Goal: Task Accomplishment & Management: Use online tool/utility

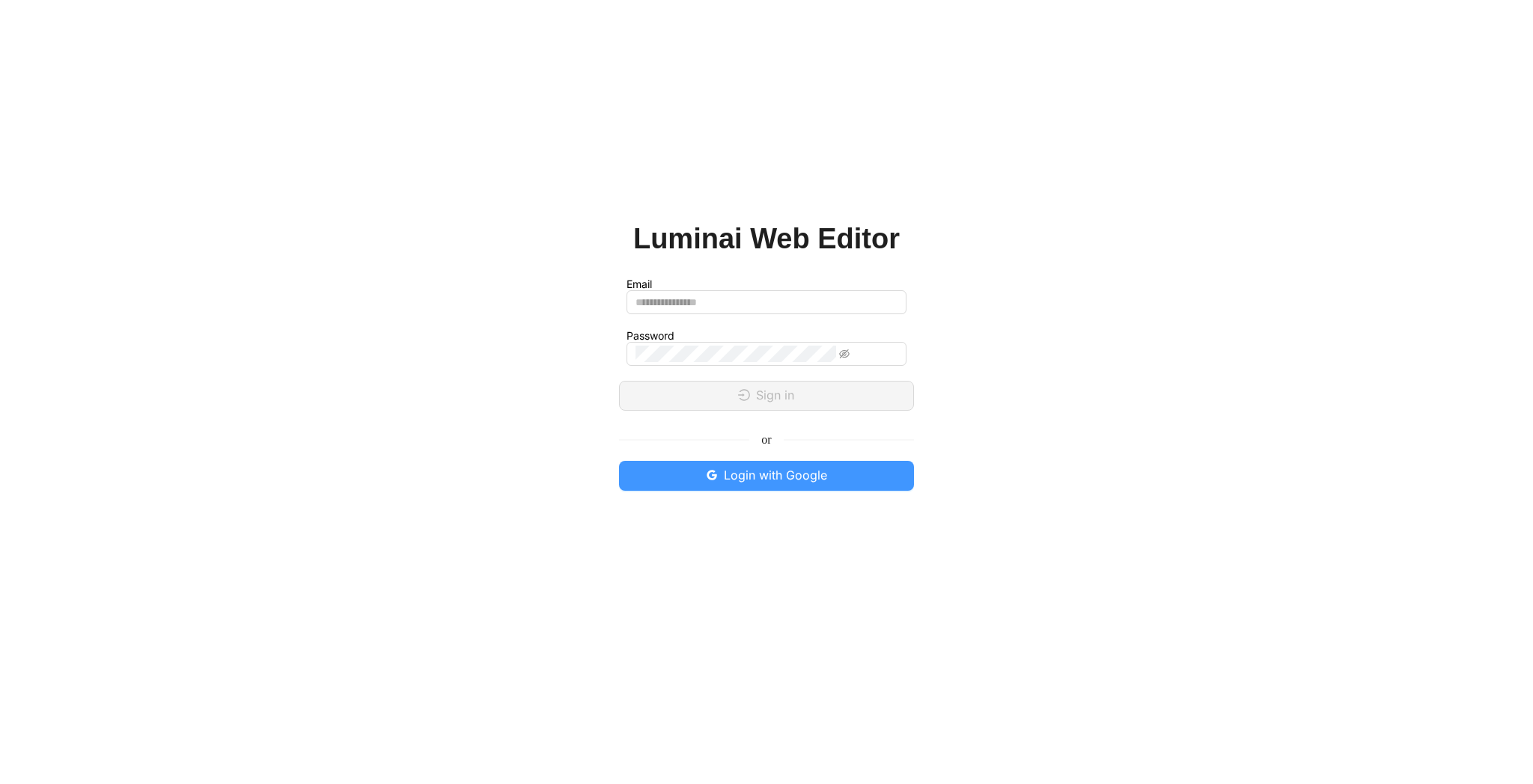
click at [828, 477] on button "Login with Google" at bounding box center [766, 476] width 295 height 30
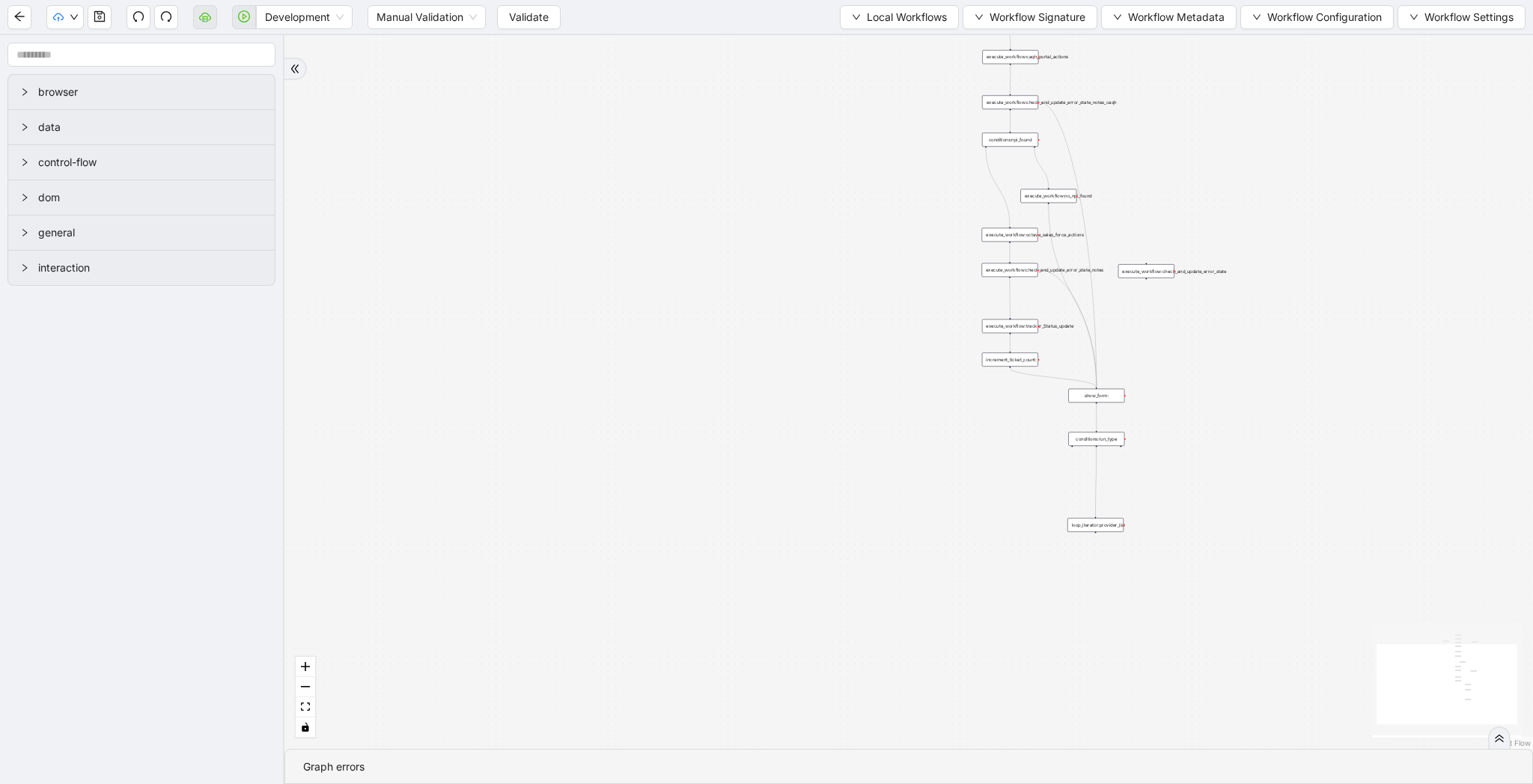
drag, startPoint x: 900, startPoint y: 267, endPoint x: 734, endPoint y: 305, distance: 170.3
click at [734, 305] on div "trigger execute_workflow:caqh_portal_actions execute_workflow:octave_sales_forc…" at bounding box center [908, 392] width 1249 height 714
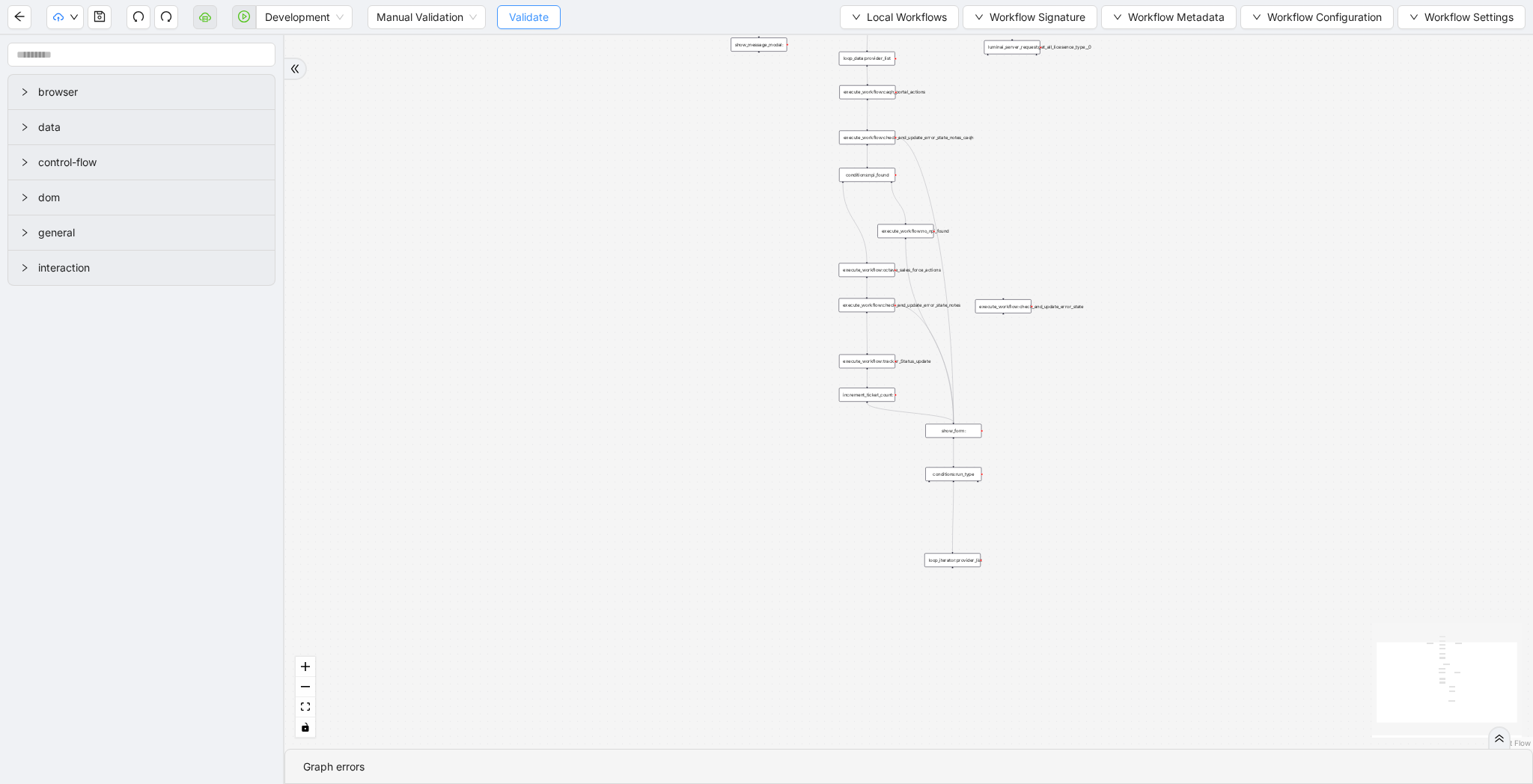
click at [541, 12] on span "Validate" at bounding box center [529, 17] width 39 height 16
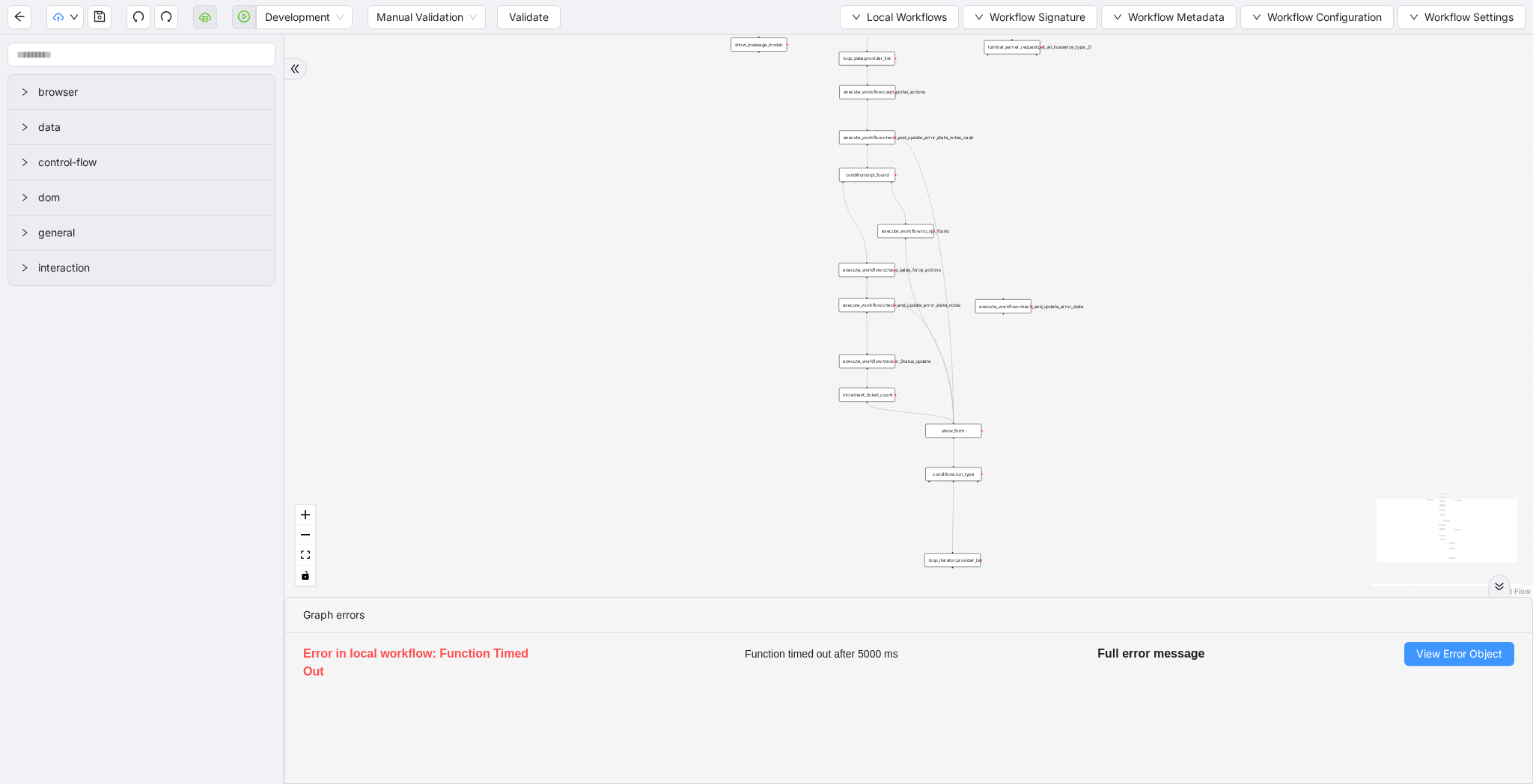
click at [1420, 648] on span "View Error Object" at bounding box center [1459, 654] width 86 height 16
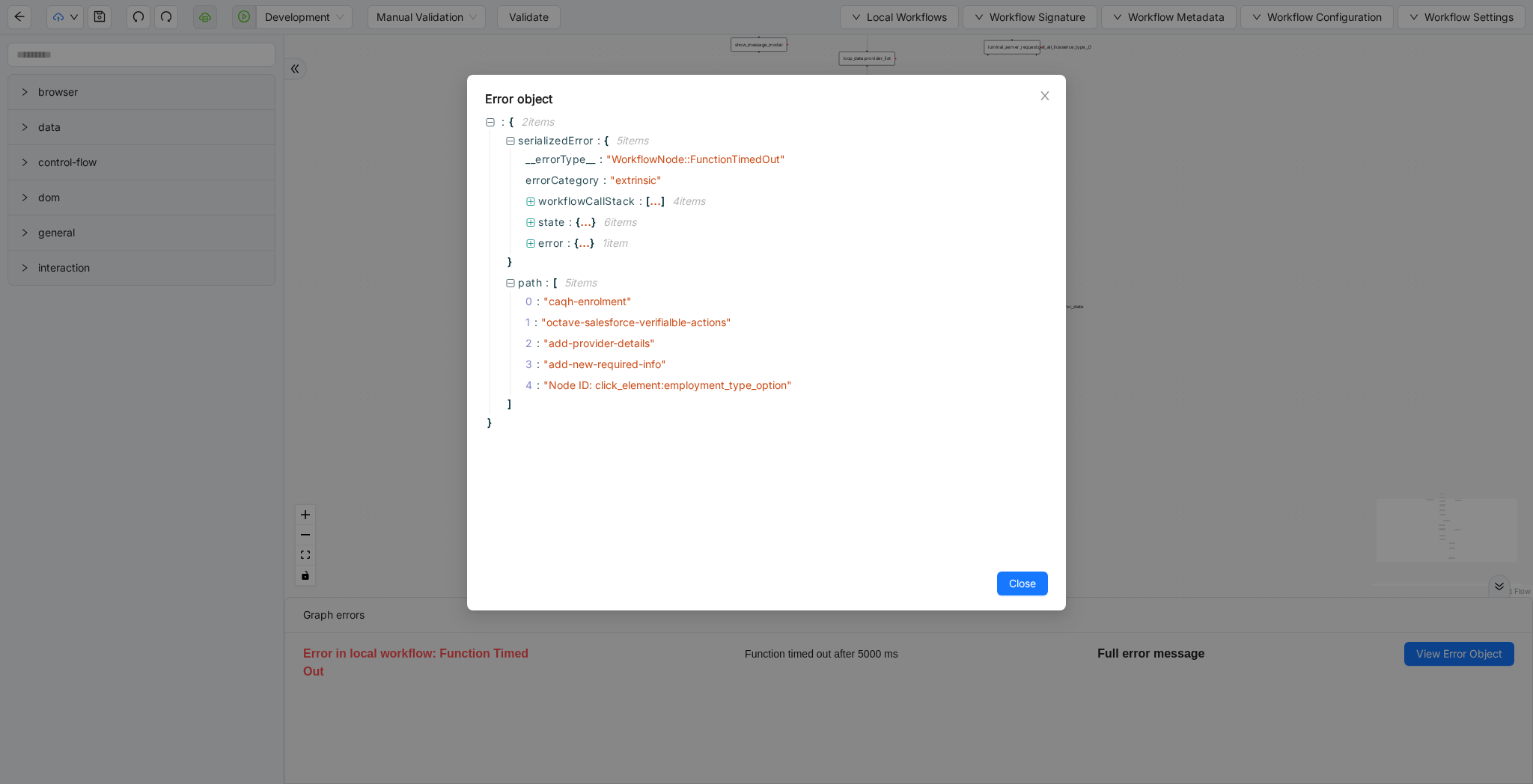
click at [1271, 318] on div "Error object : { 2 item s serializedError : { 5 item s __errorType__ : " Workfl…" at bounding box center [766, 392] width 1533 height 784
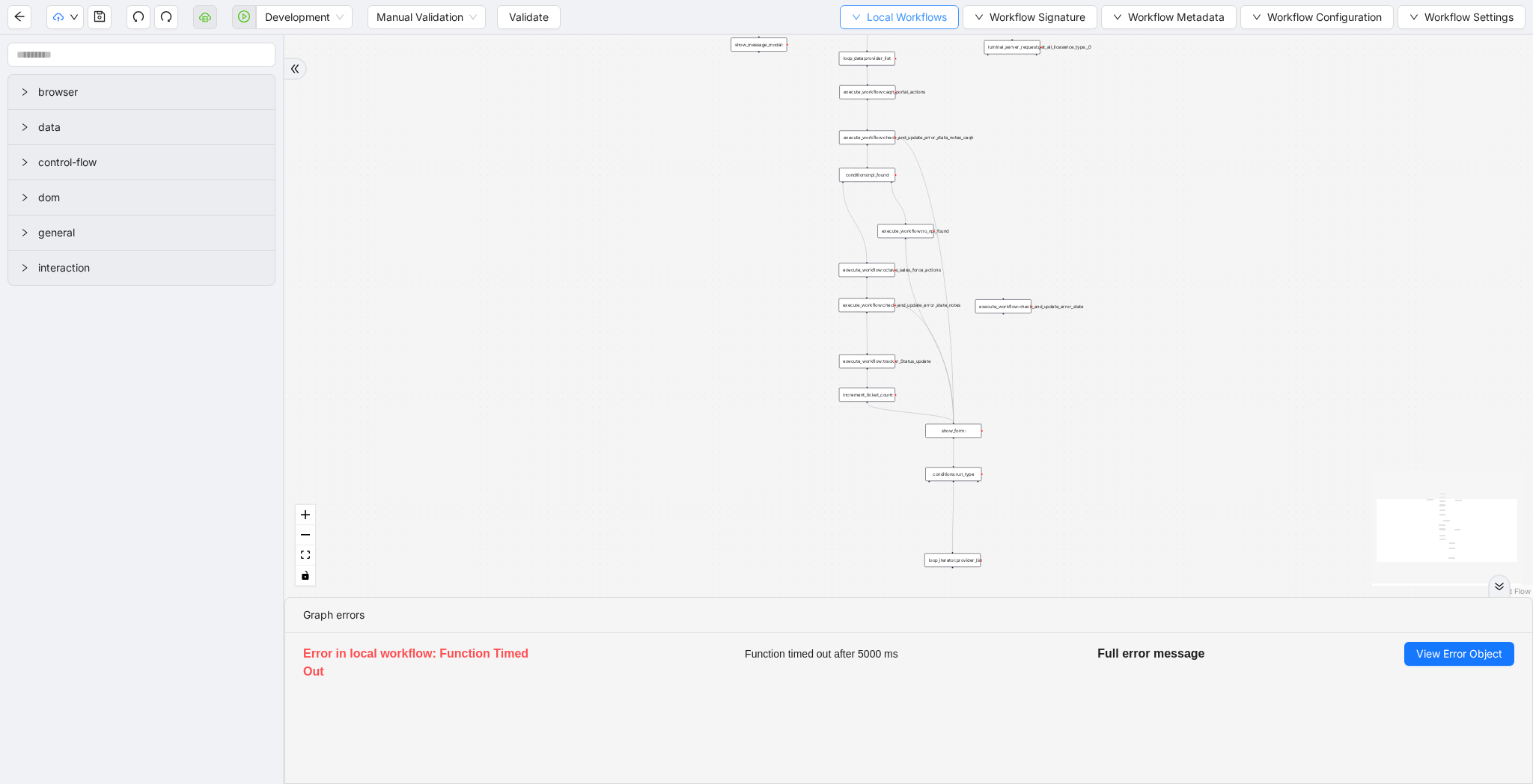
click at [867, 15] on span "Local Workflows" at bounding box center [907, 17] width 80 height 16
click at [859, 33] on ul "Select Create Remove" at bounding box center [893, 70] width 122 height 78
click at [859, 41] on span "Select" at bounding box center [892, 46] width 97 height 16
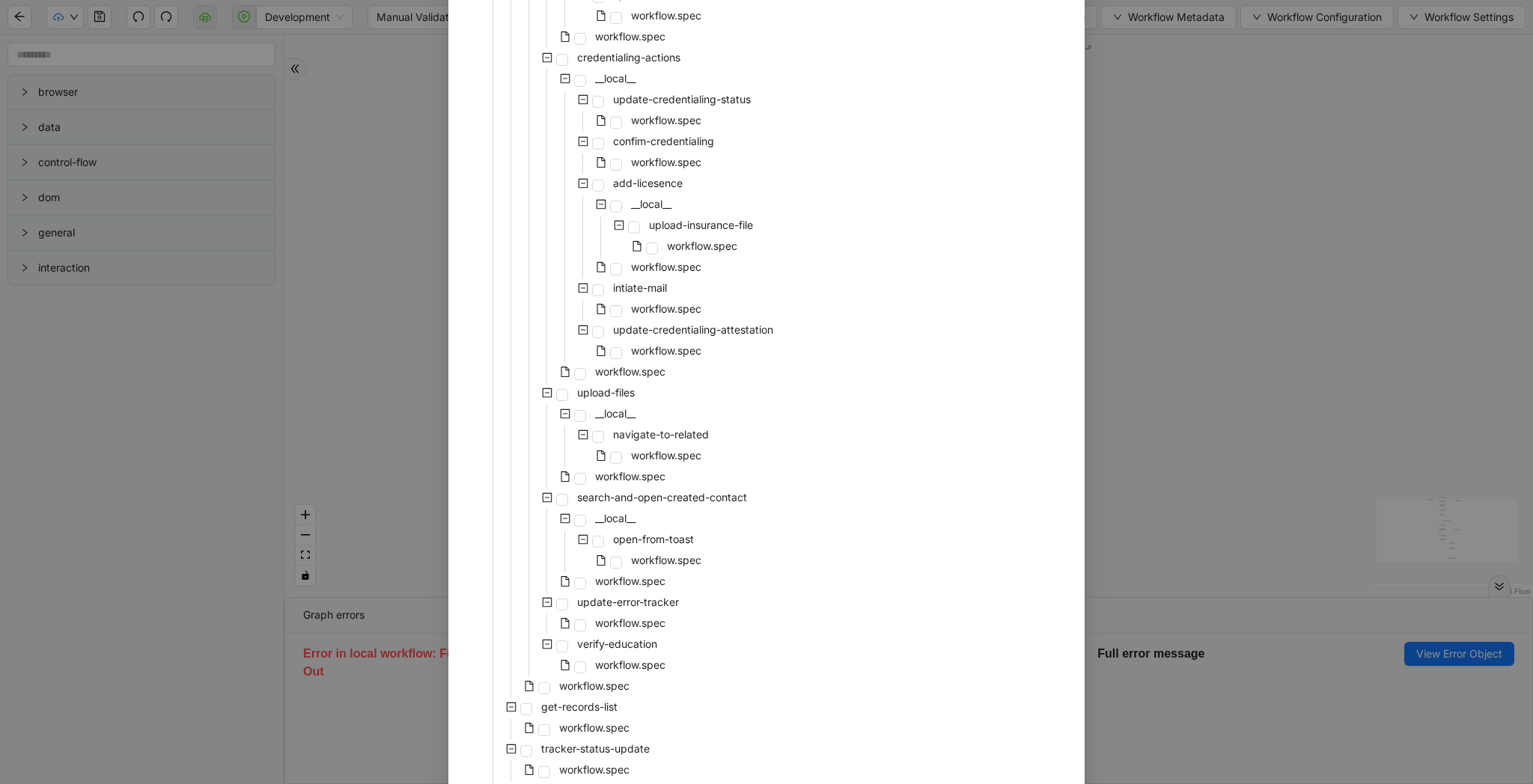
scroll to position [2245, 0]
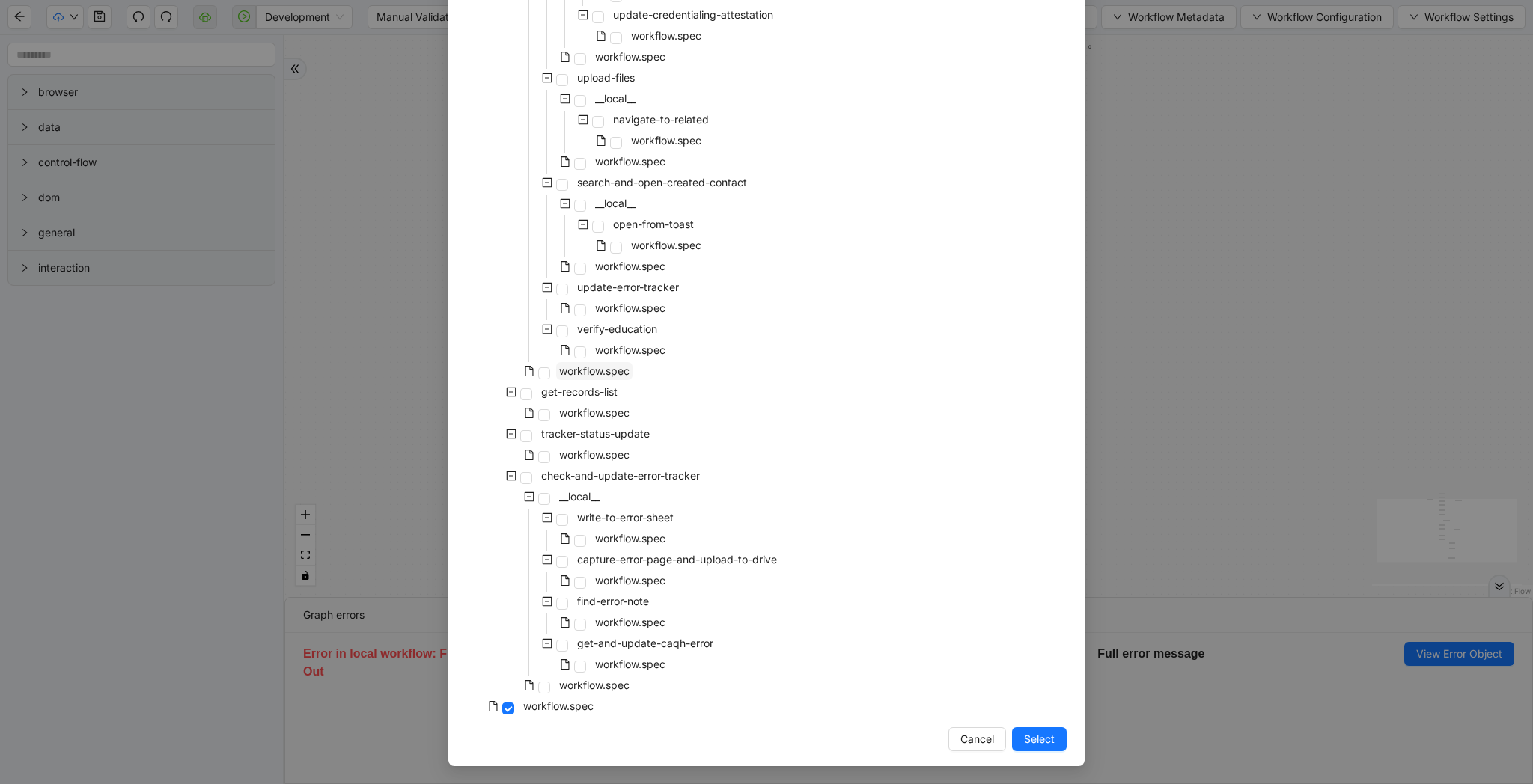
click at [579, 377] on span "workflow.spec" at bounding box center [594, 371] width 71 height 12
click at [1047, 740] on span "Select" at bounding box center [1039, 740] width 30 height 16
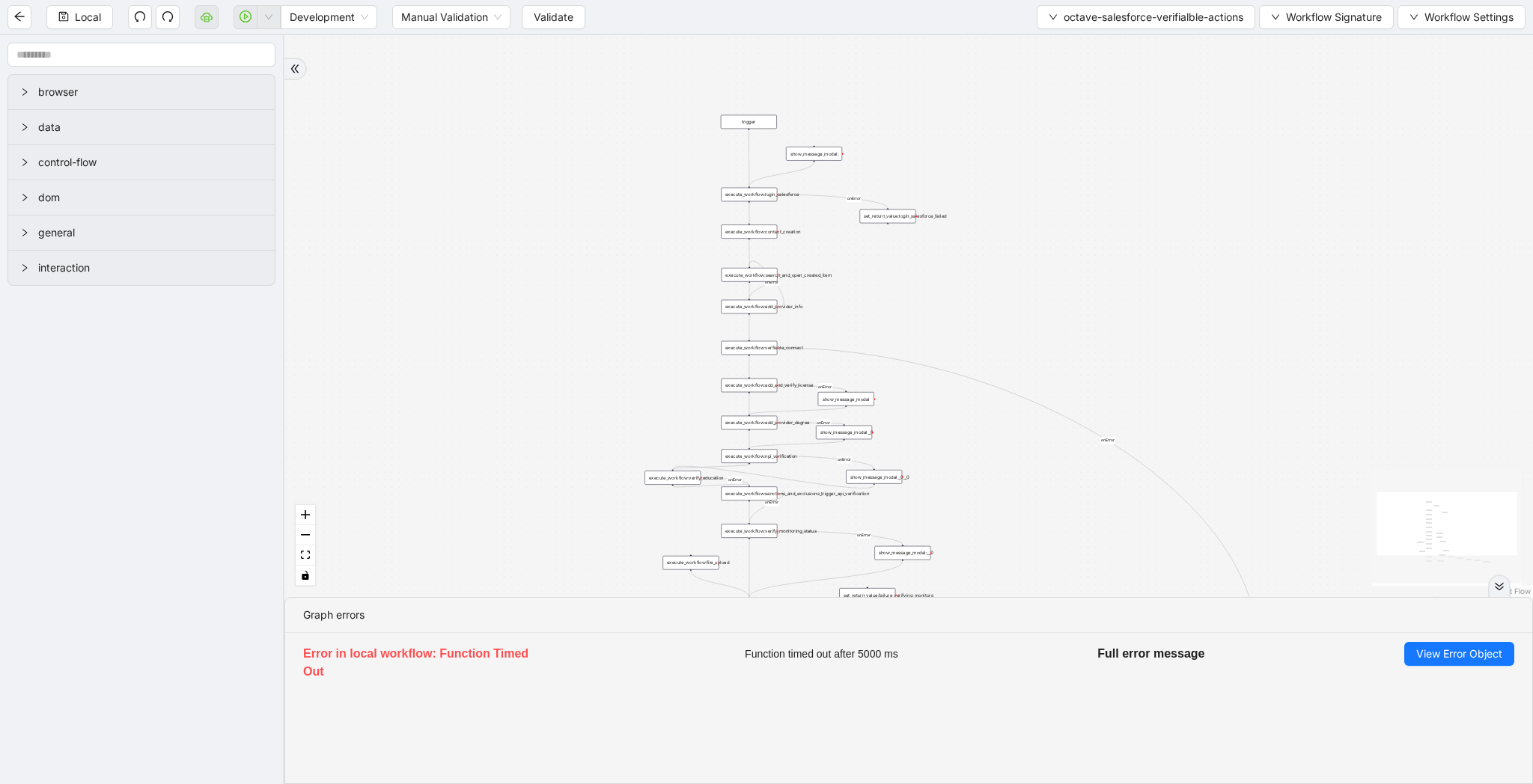
drag, startPoint x: 1186, startPoint y: 90, endPoint x: 1068, endPoint y: 297, distance: 238.3
click at [1068, 297] on div "onError onError onError onError onError onError onError onError onError onError…" at bounding box center [908, 316] width 1249 height 562
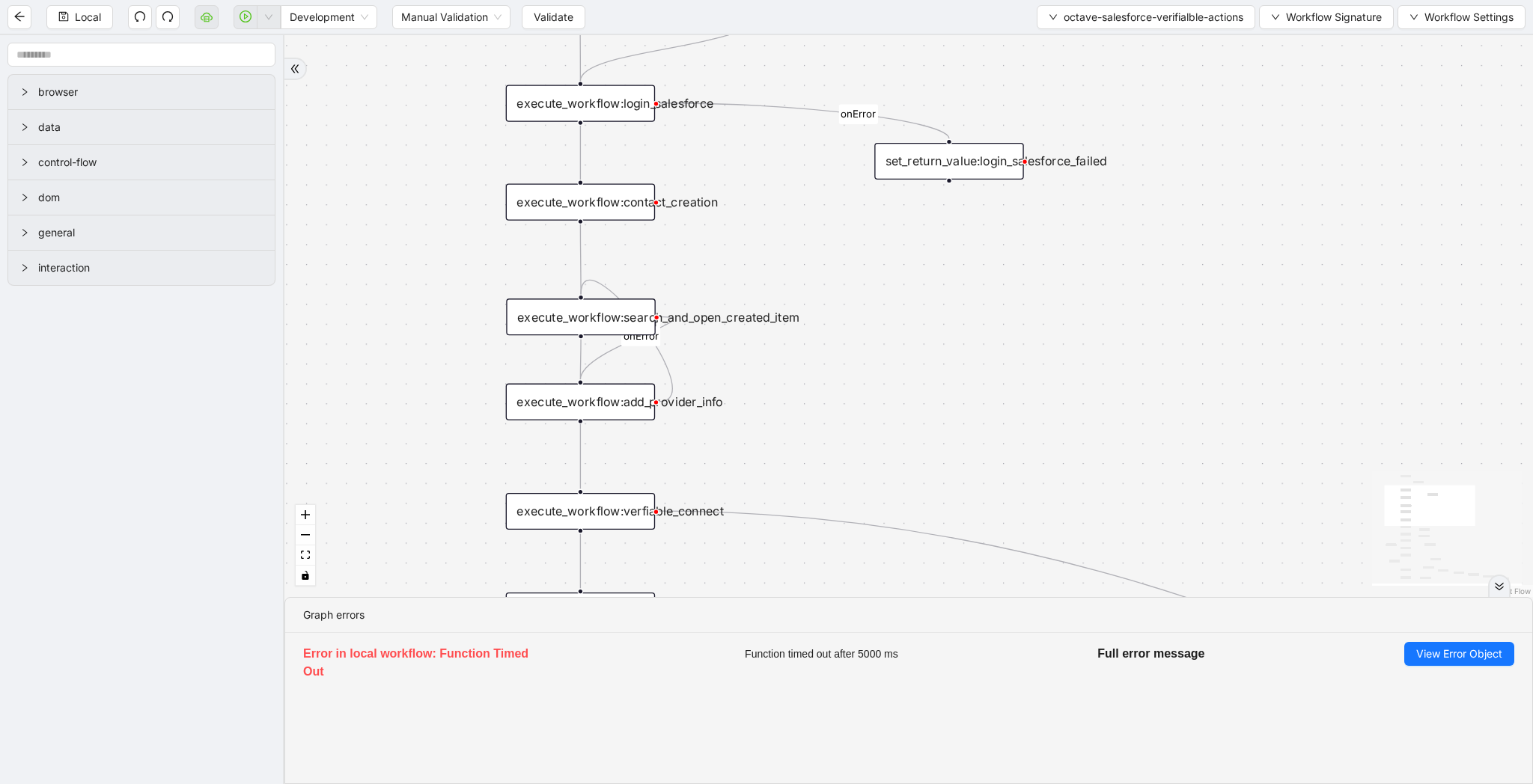
click at [671, 368] on icon "Edge from execute_workflow:add_provider_info to execute_workflow:search_and_ope…" at bounding box center [626, 341] width 91 height 122
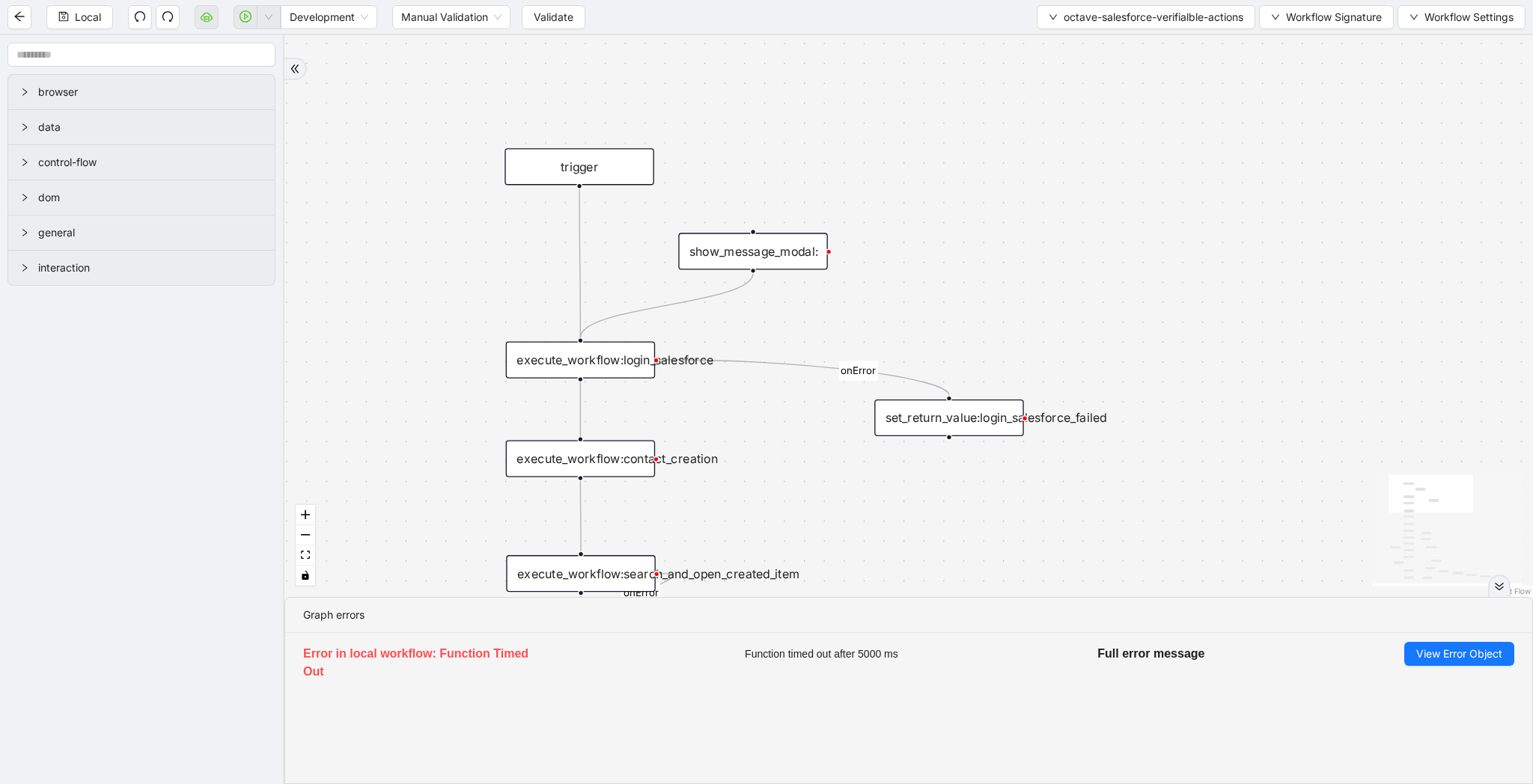
drag, startPoint x: 901, startPoint y: 339, endPoint x: 901, endPoint y: 596, distance: 257.0
click at [901, 596] on div "onError onError onError onError onError onError onError onError onError trigger…" at bounding box center [908, 316] width 1249 height 562
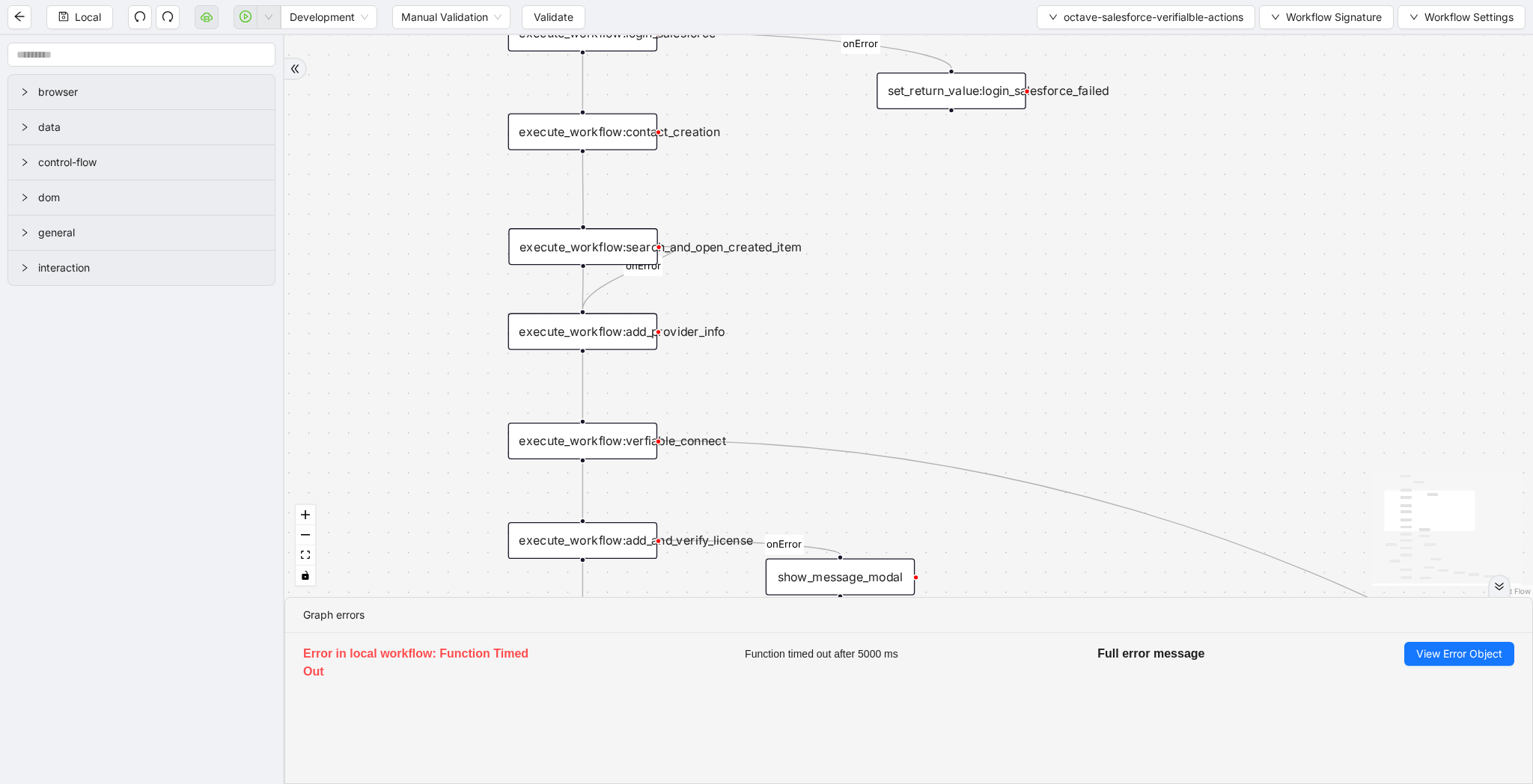
drag, startPoint x: 901, startPoint y: 596, endPoint x: 903, endPoint y: 269, distance: 327.0
click at [903, 269] on div "onError onError onError onError onError onError onError onError onError trigger…" at bounding box center [908, 316] width 1249 height 562
click at [559, 21] on span "Validate" at bounding box center [553, 17] width 39 height 16
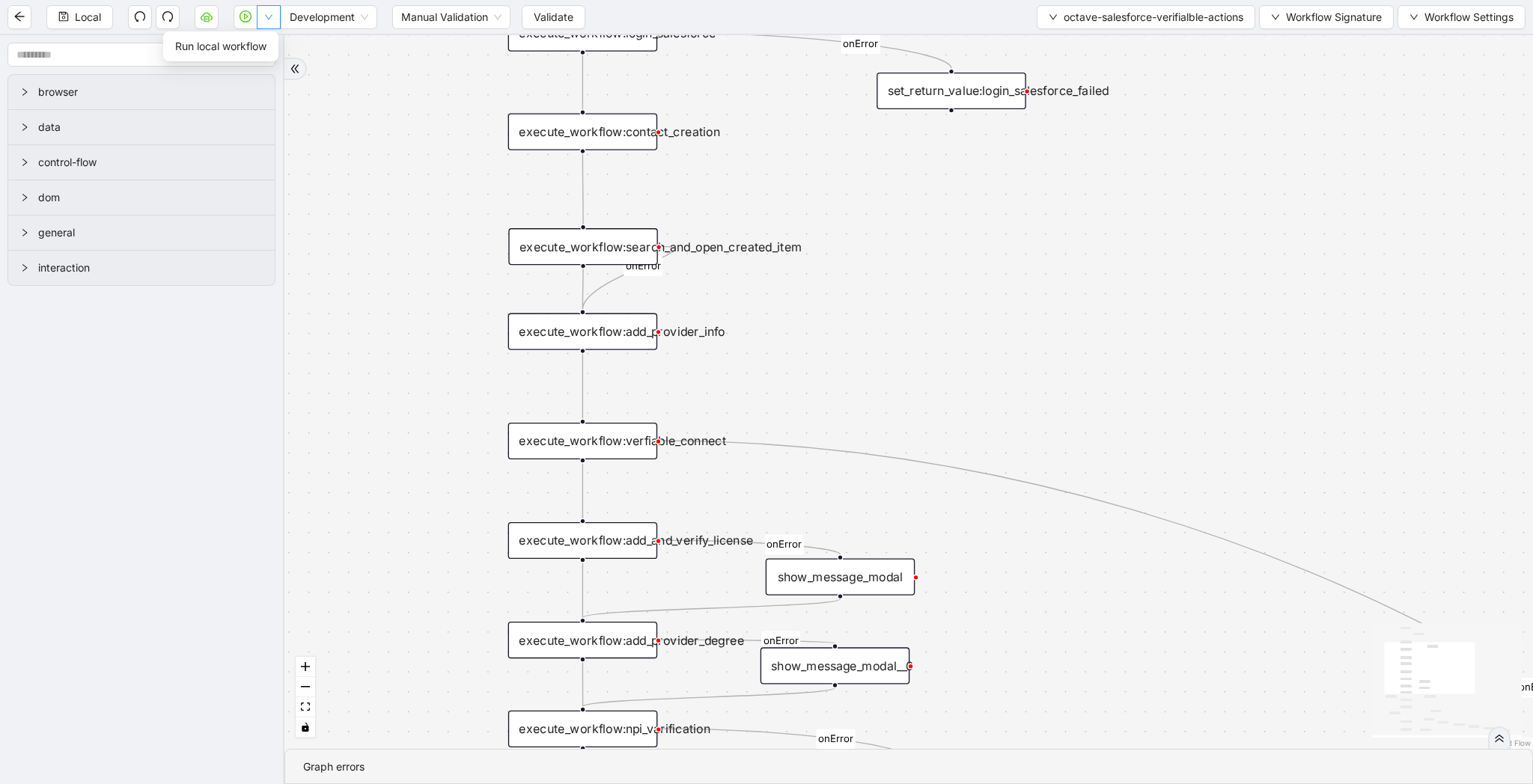
click at [271, 14] on icon "down" at bounding box center [268, 16] width 9 height 9
click at [261, 51] on span "Run local workflow" at bounding box center [220, 46] width 91 height 16
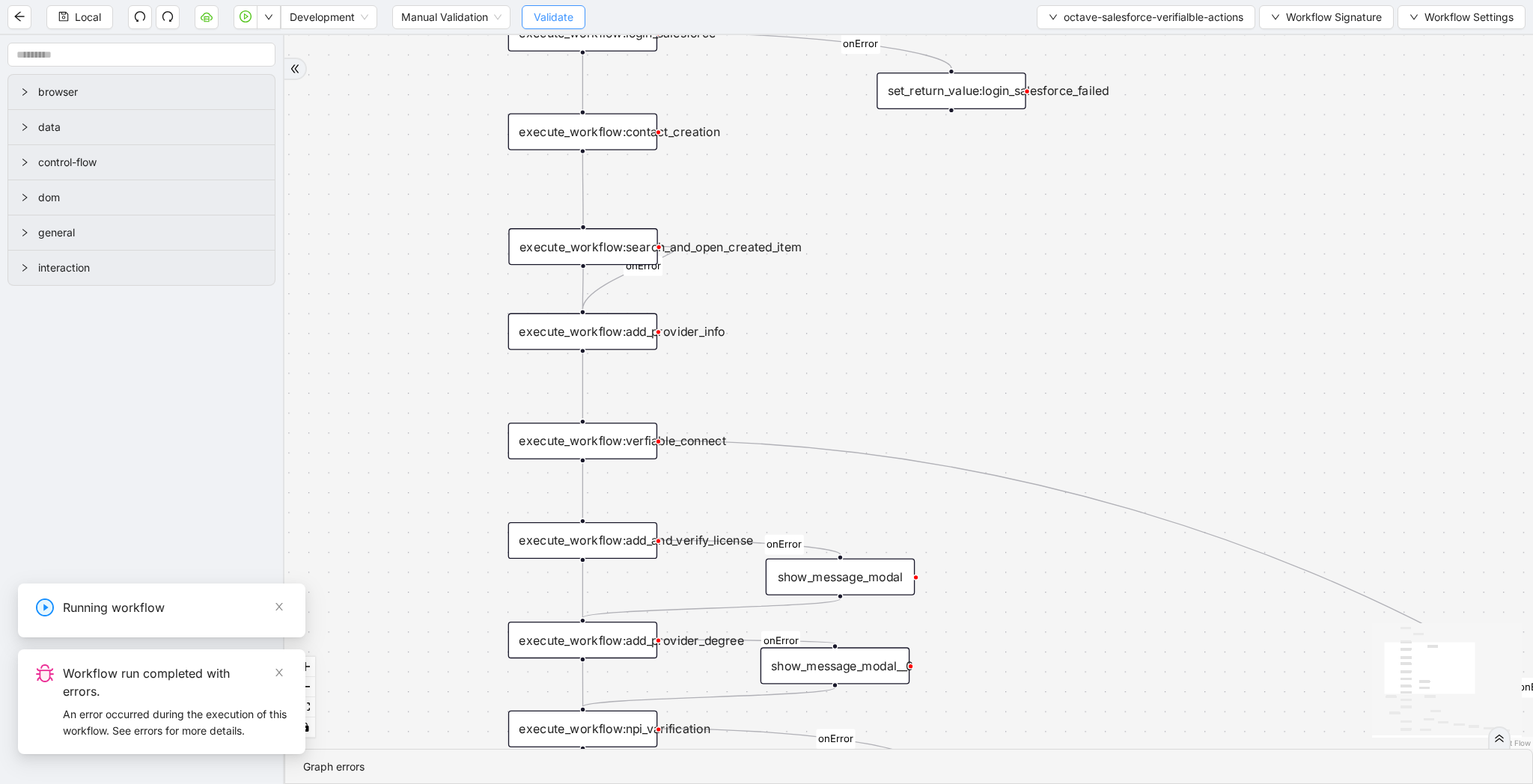
click at [574, 20] on span "Validate" at bounding box center [553, 17] width 39 height 16
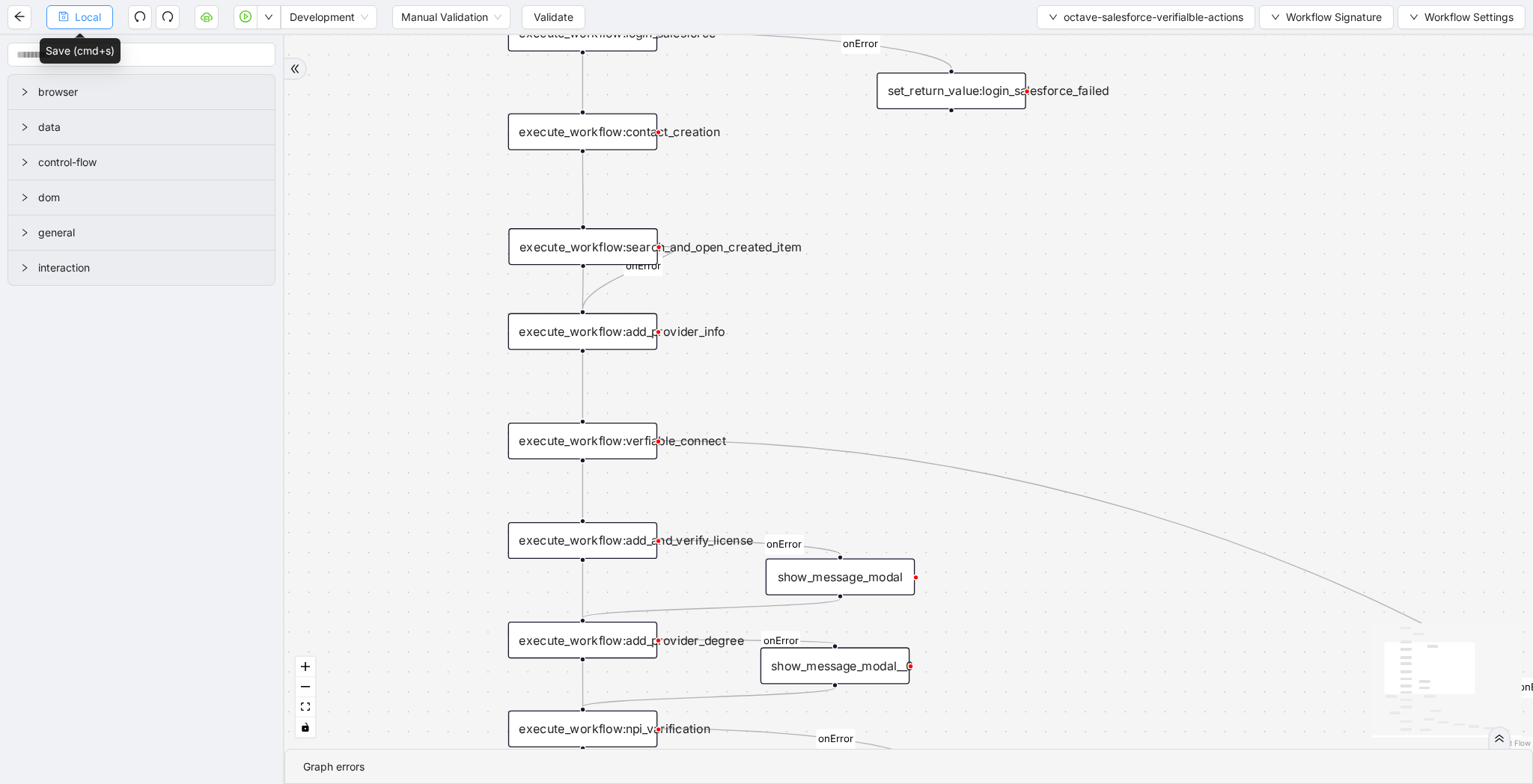
click at [90, 14] on span "Local" at bounding box center [88, 17] width 26 height 16
click at [1067, 25] on span "octave-salesforce-verifialble-actions" at bounding box center [1153, 17] width 180 height 16
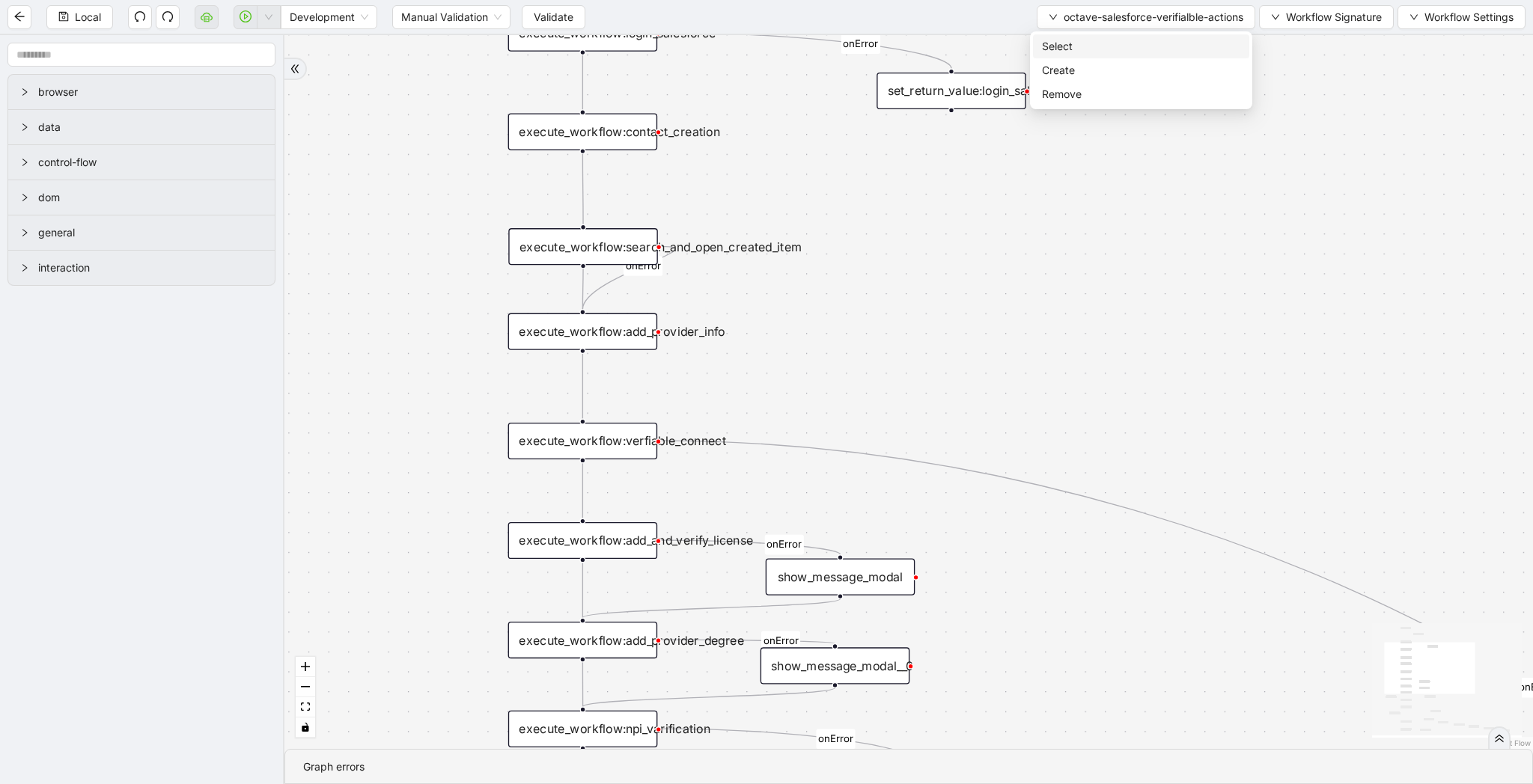
click at [1067, 44] on span "Select" at bounding box center [1141, 46] width 198 height 16
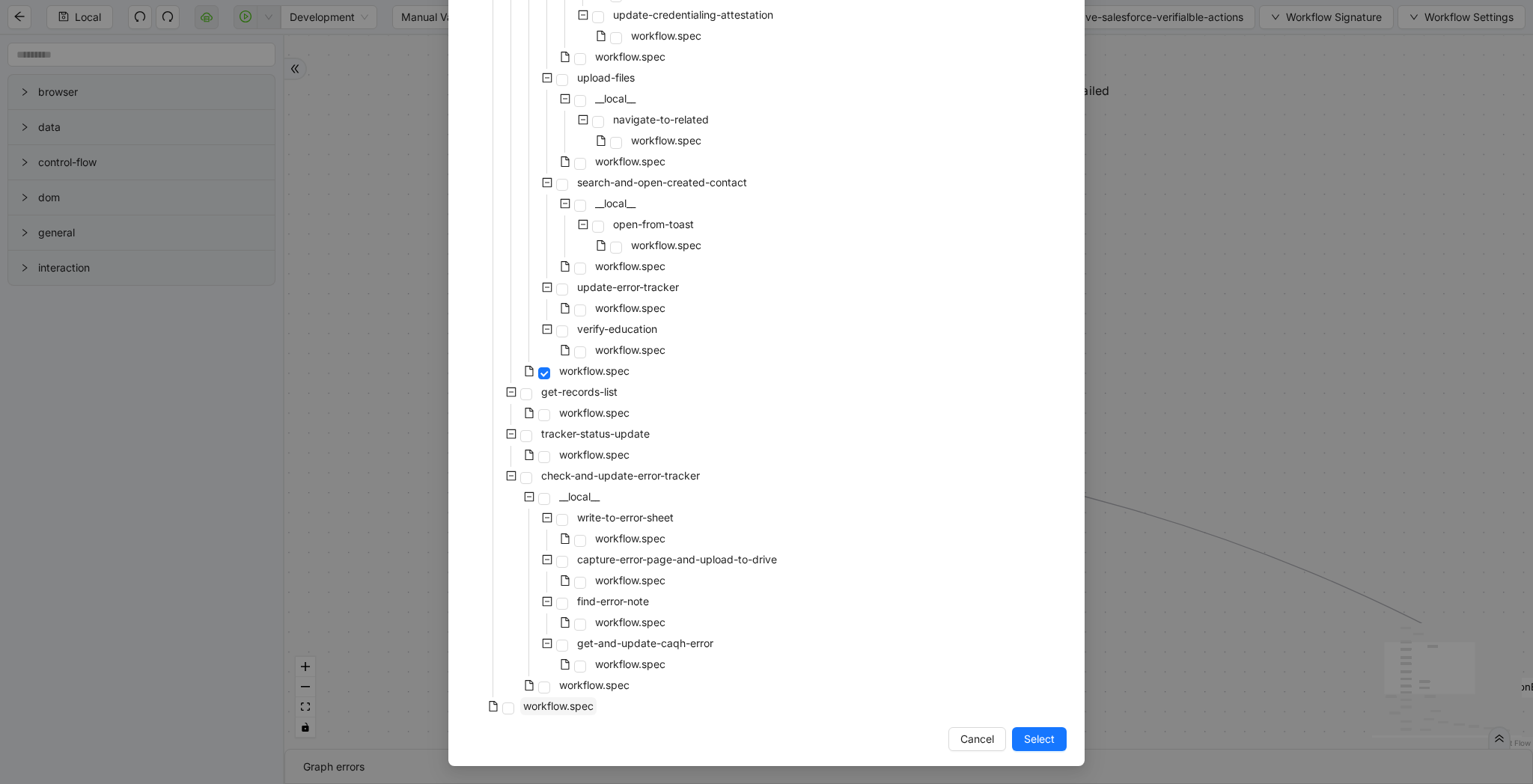
click at [571, 708] on span "workflow.spec" at bounding box center [559, 706] width 71 height 12
click at [1034, 739] on span "Select" at bounding box center [1039, 740] width 30 height 16
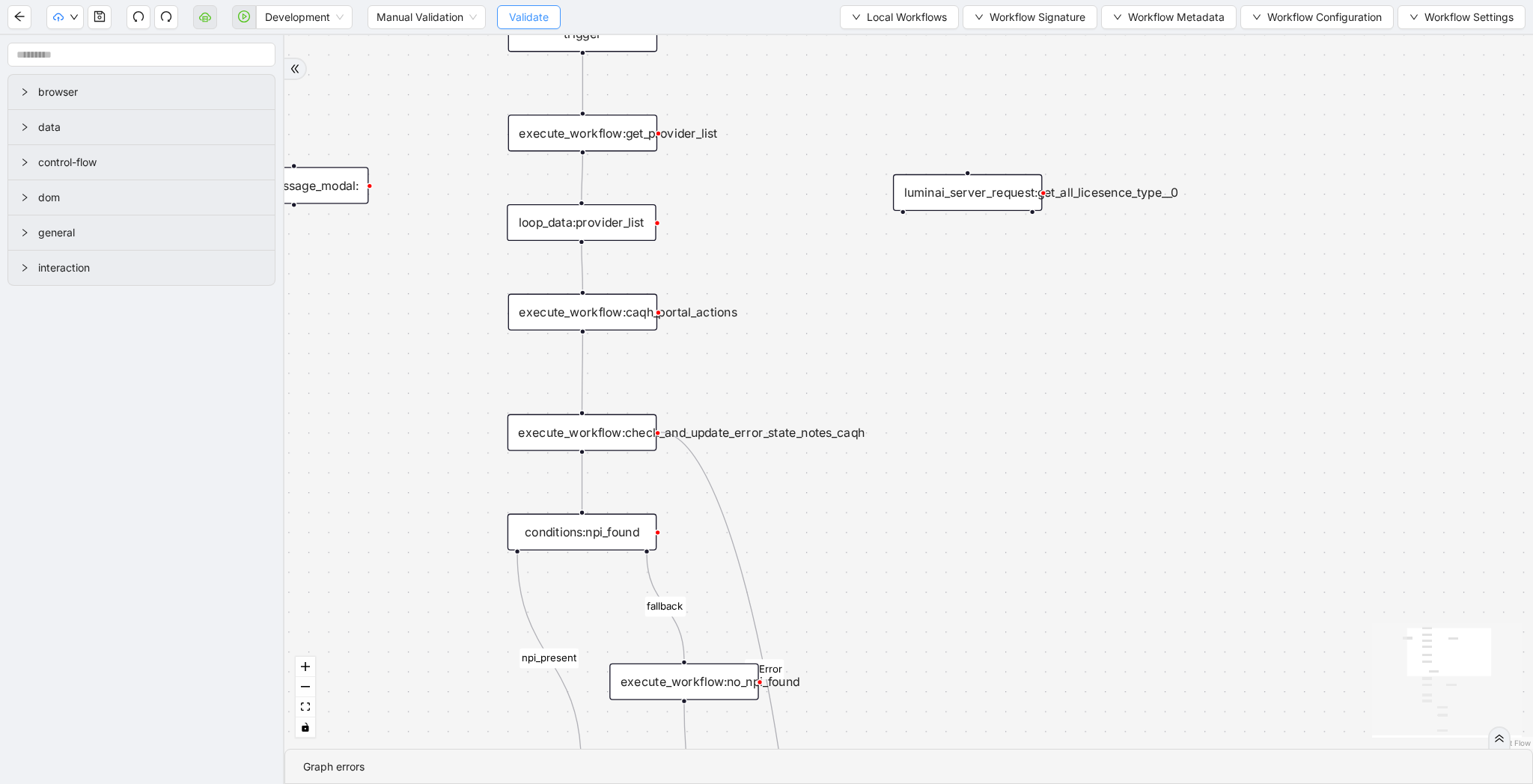
click at [528, 15] on span "Validate" at bounding box center [529, 17] width 39 height 16
click at [421, 78] on div "Continue Workflow fallback npi_present onError onError trigger execute_workflow…" at bounding box center [908, 392] width 1249 height 714
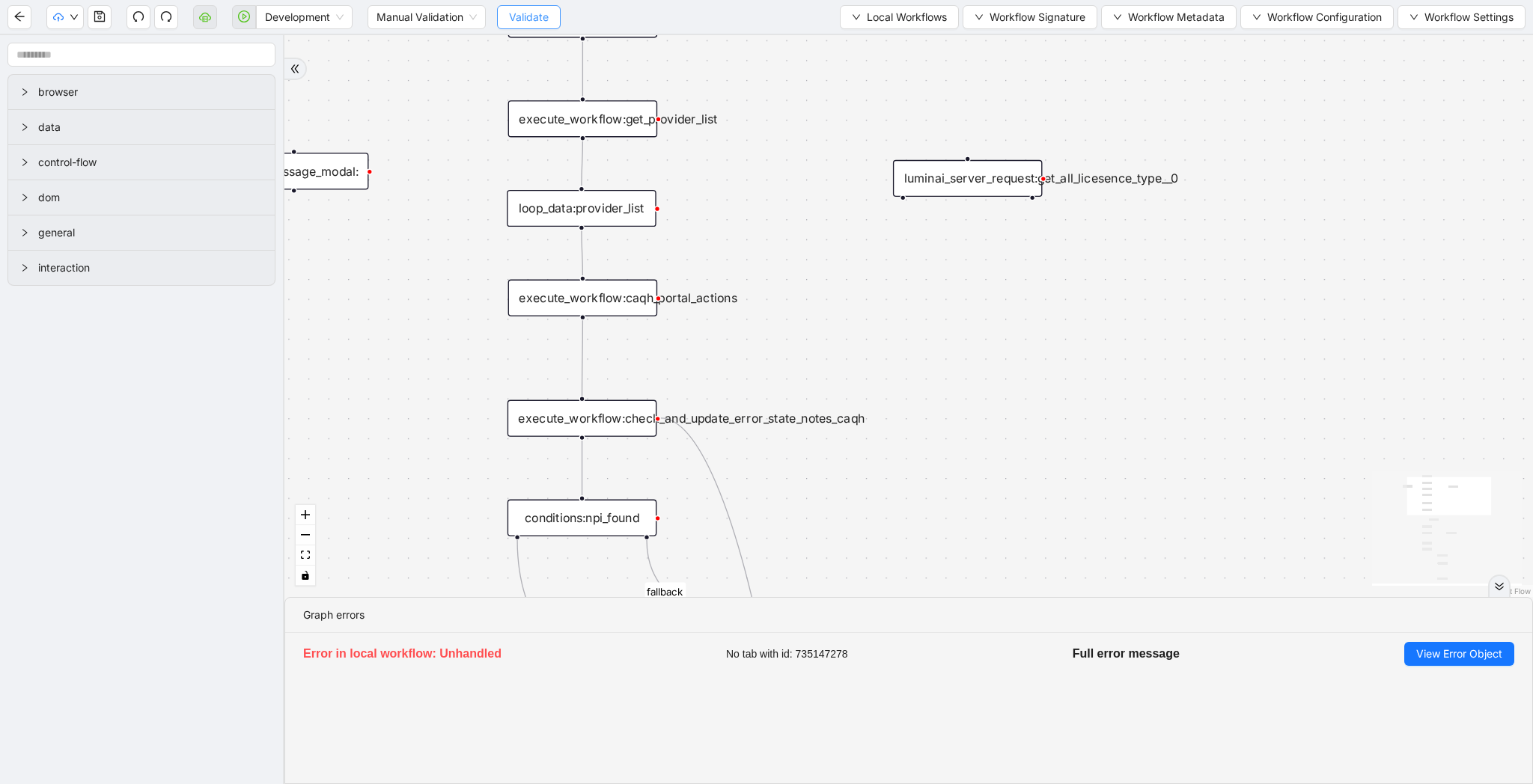
click at [524, 17] on span "Validate" at bounding box center [529, 17] width 39 height 16
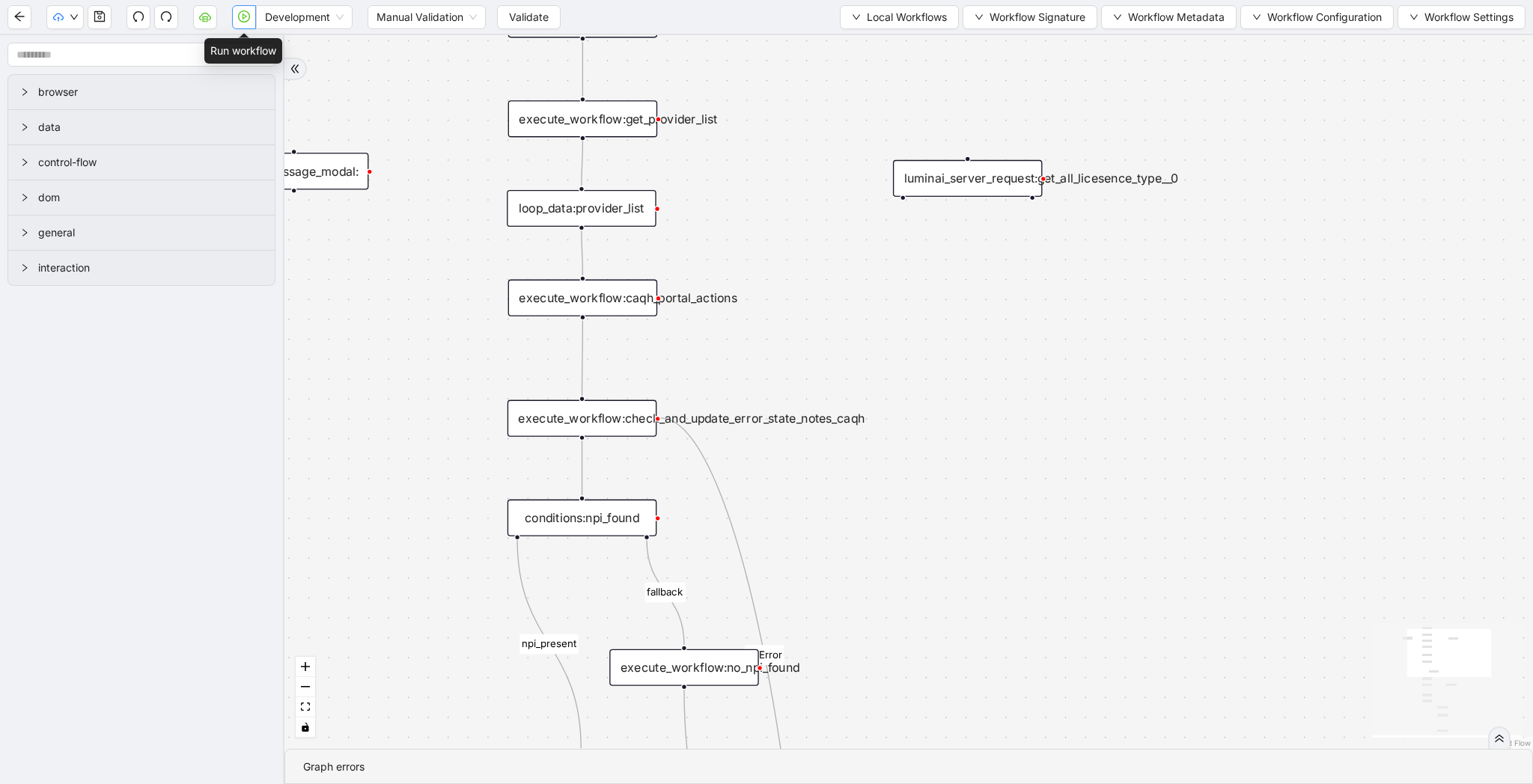
click at [242, 21] on icon "play-circle" at bounding box center [244, 16] width 12 height 12
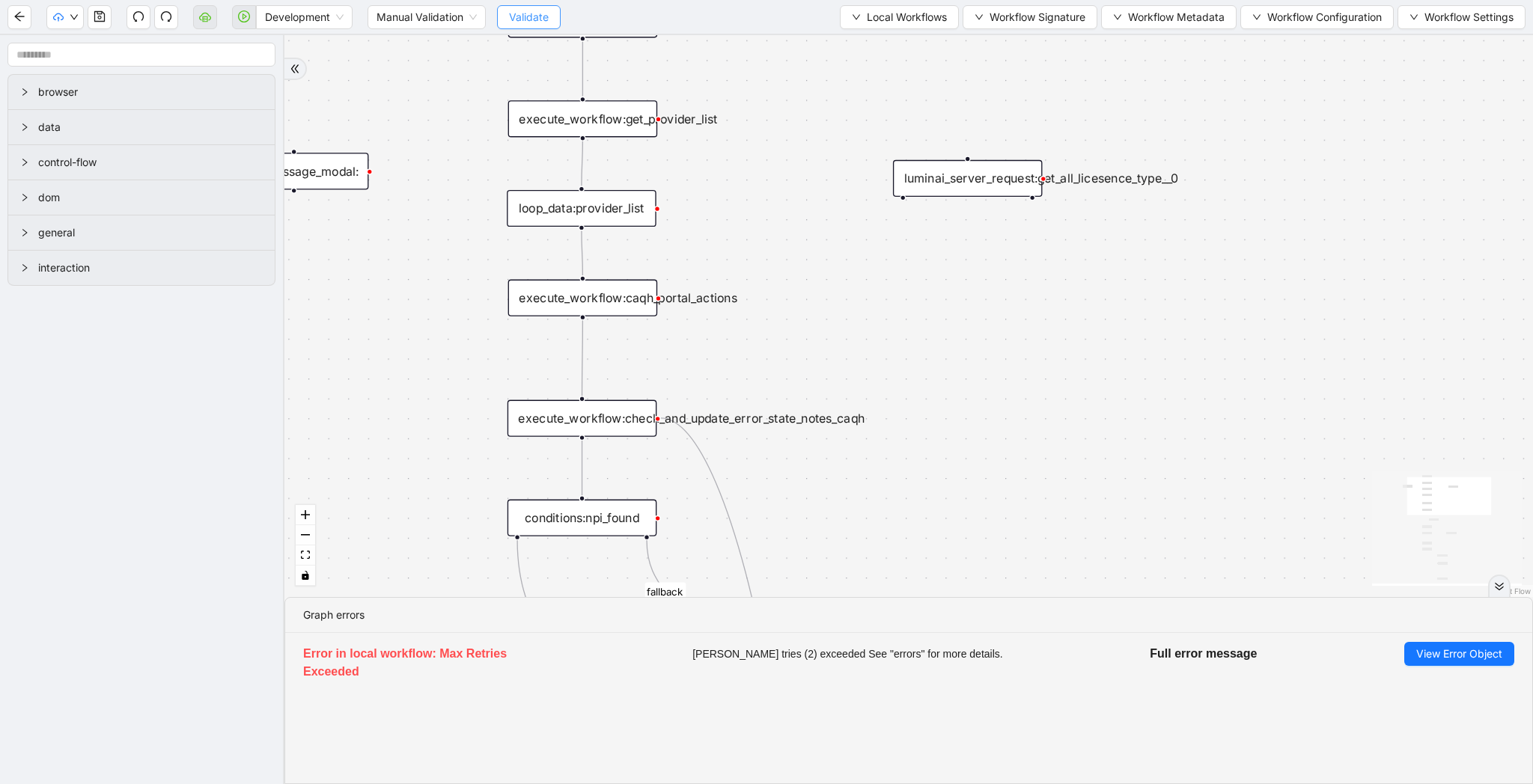
click at [535, 9] on span "Validate" at bounding box center [529, 17] width 39 height 16
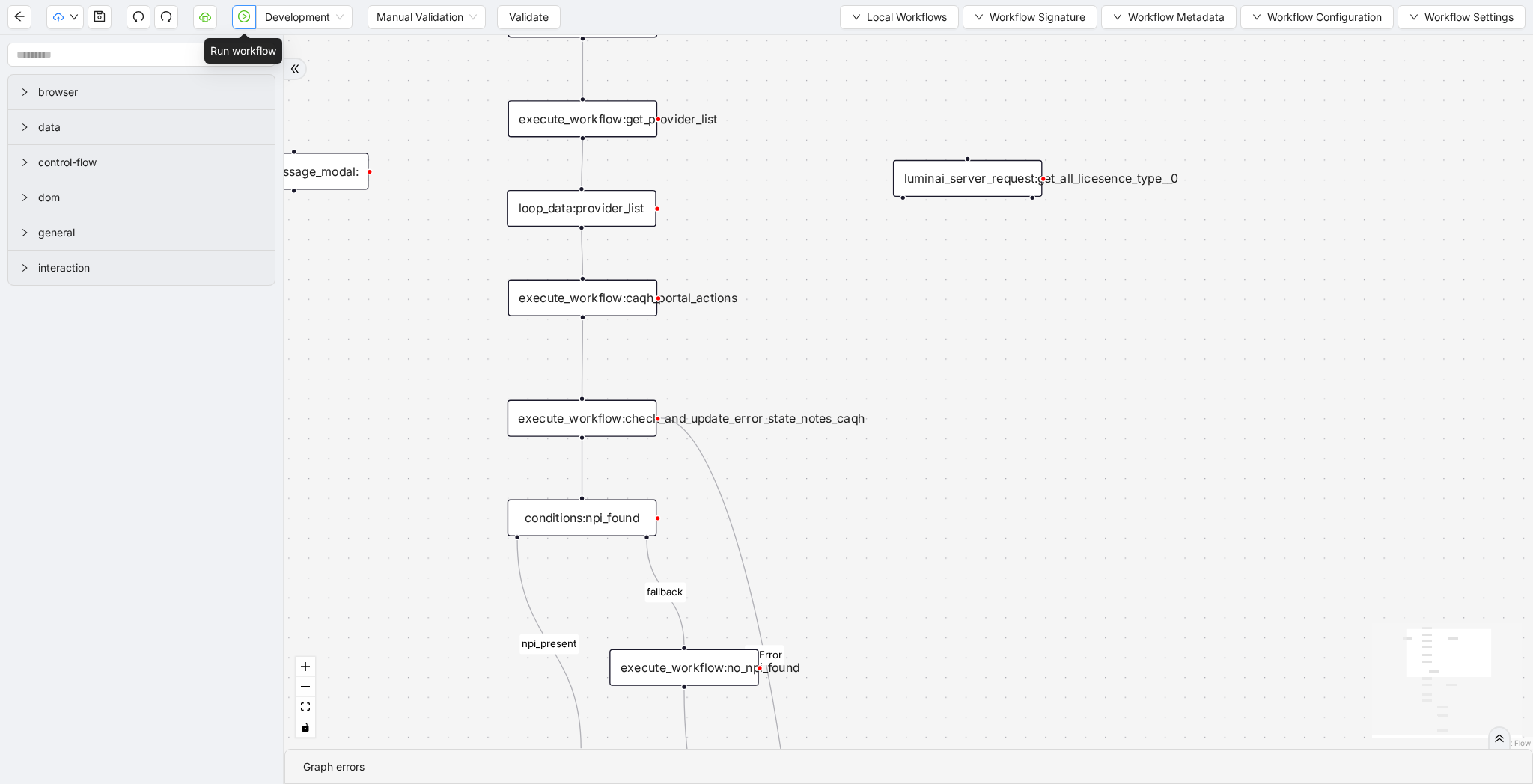
click at [247, 12] on icon "play-circle" at bounding box center [244, 16] width 12 height 12
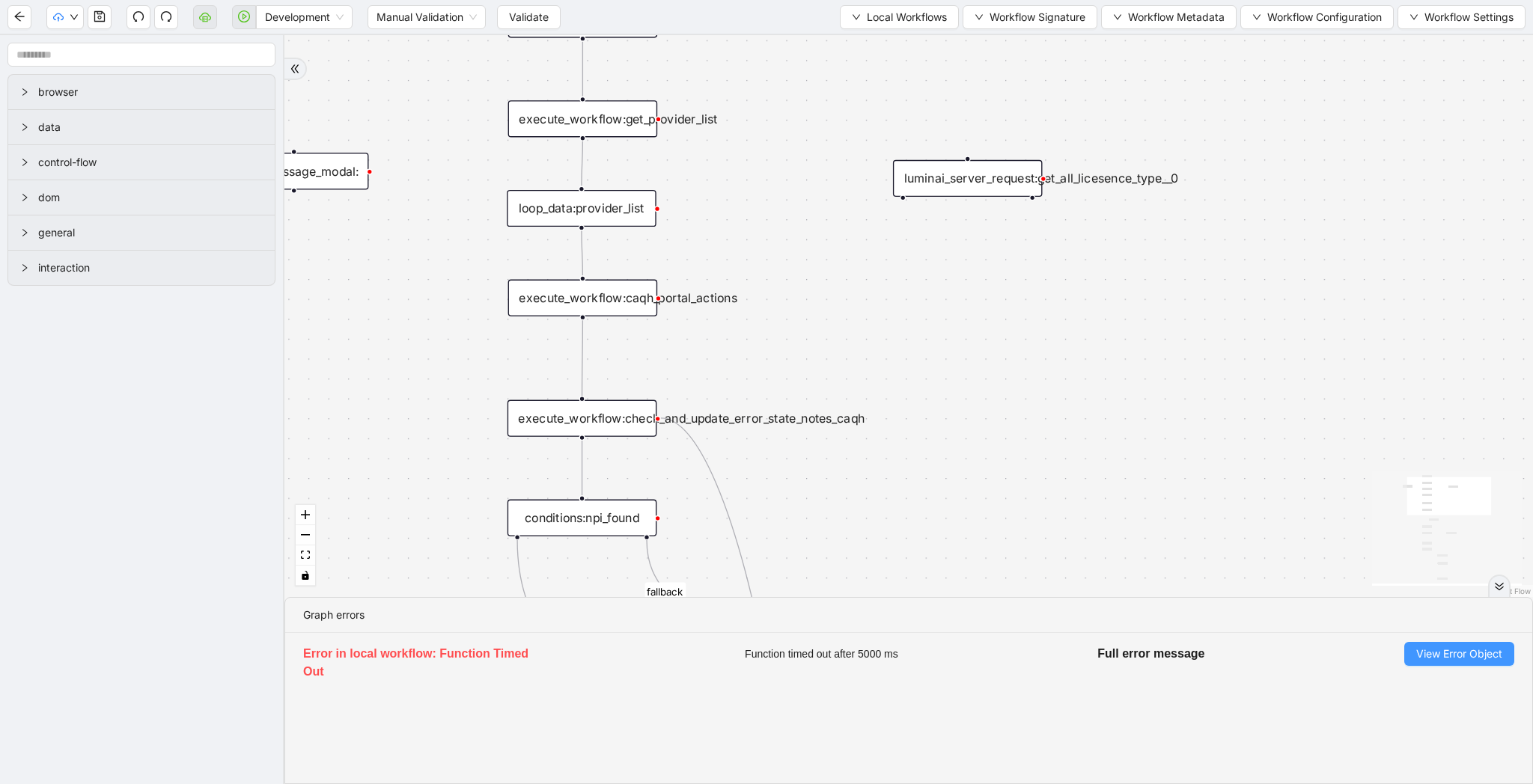
click at [1475, 649] on span "View Error Object" at bounding box center [1459, 654] width 86 height 16
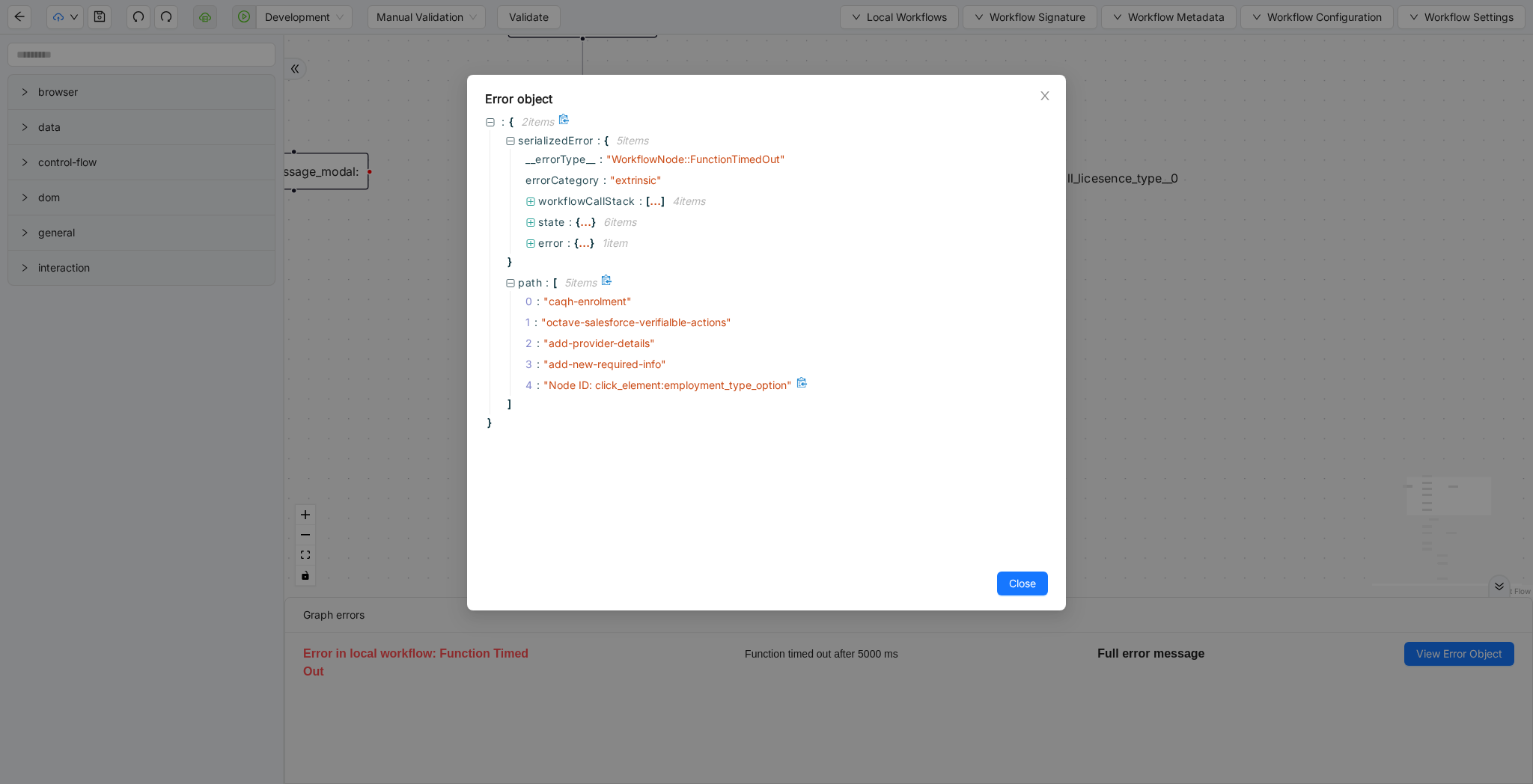
click at [727, 387] on span "" Node ID: click_element:employment_type_option "" at bounding box center [667, 385] width 248 height 12
click at [532, 244] on icon at bounding box center [530, 244] width 11 height 11
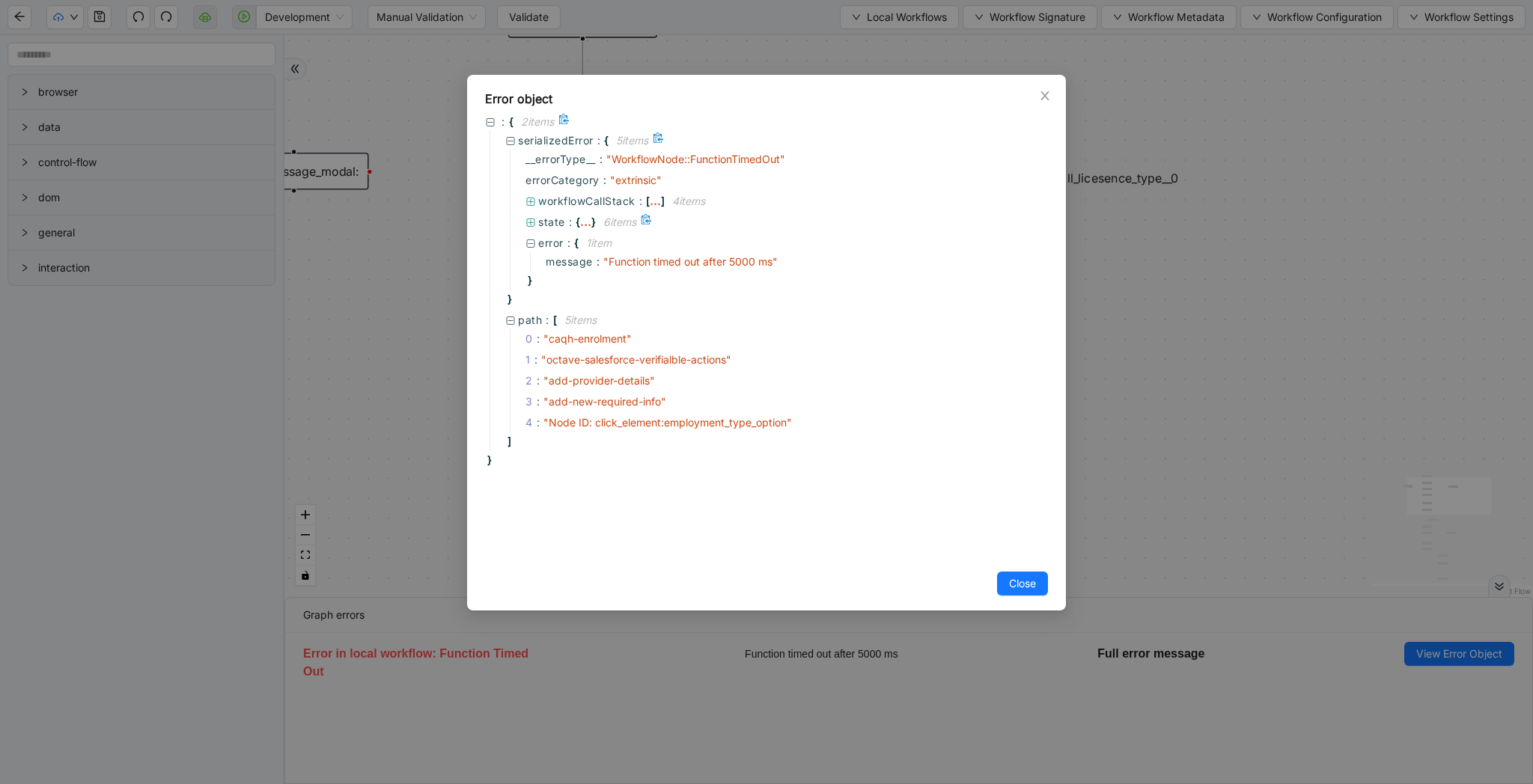
click at [534, 219] on icon at bounding box center [530, 223] width 11 height 11
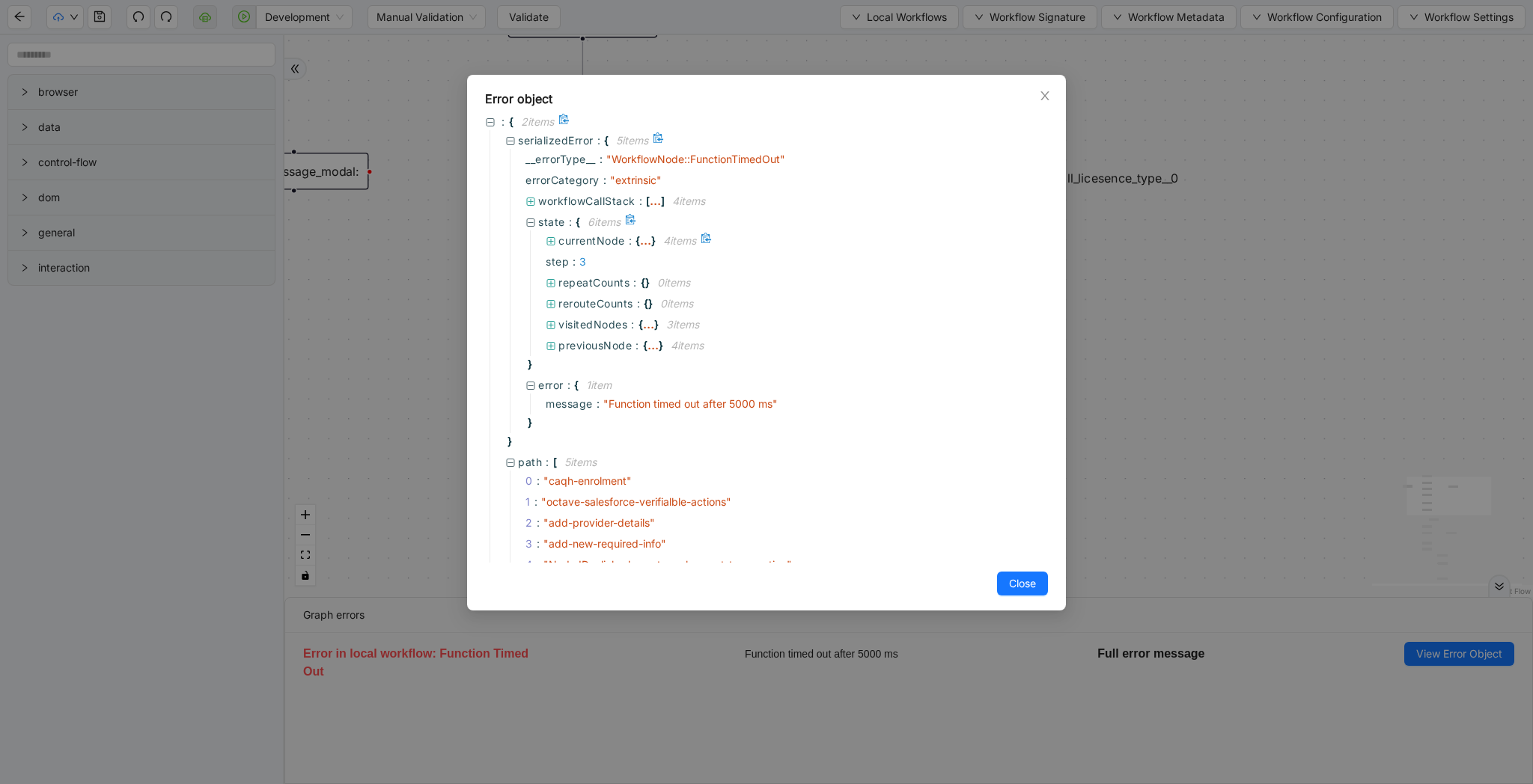
click at [552, 237] on icon at bounding box center [551, 242] width 11 height 11
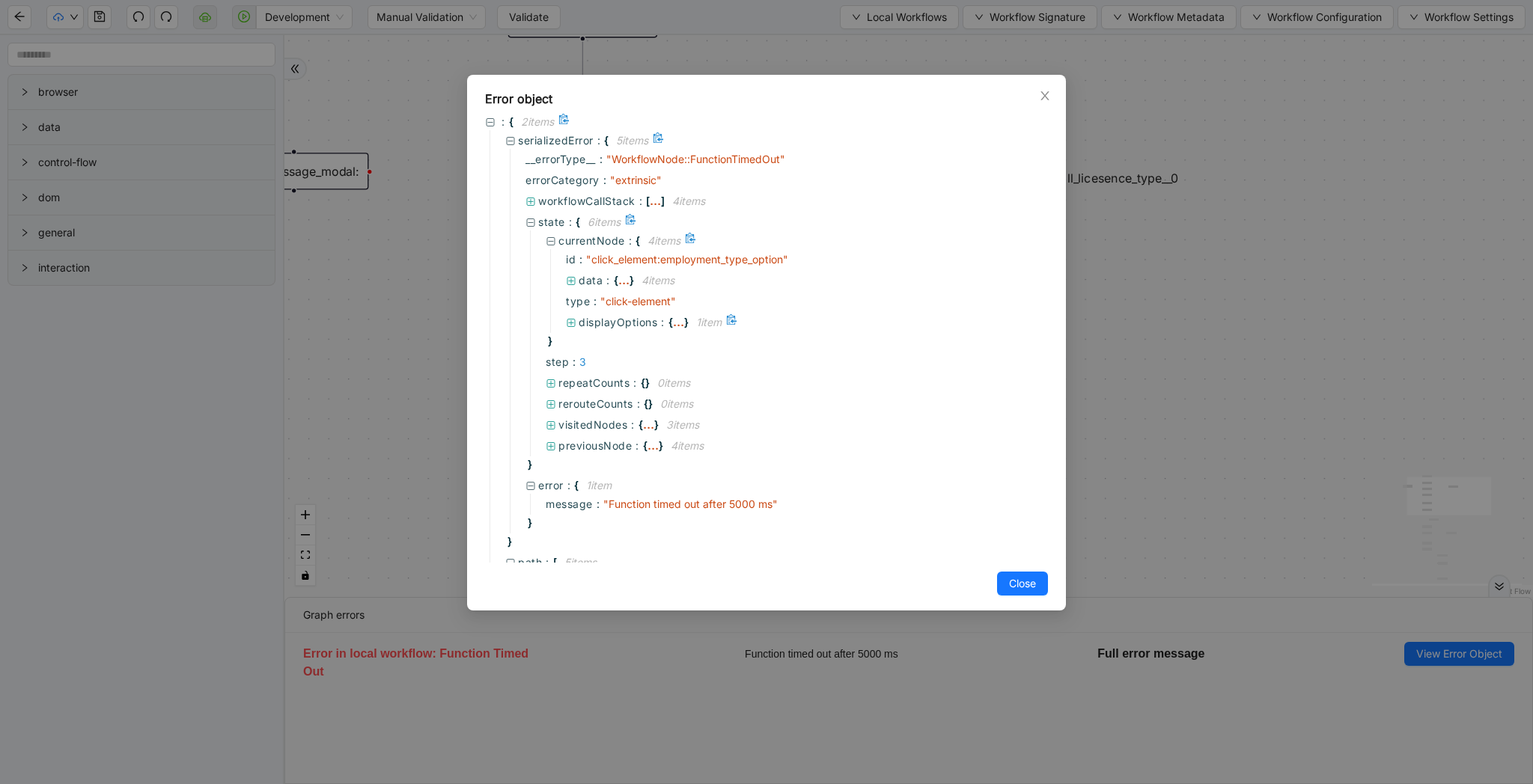
click at [577, 321] on div at bounding box center [571, 322] width 12 height 16
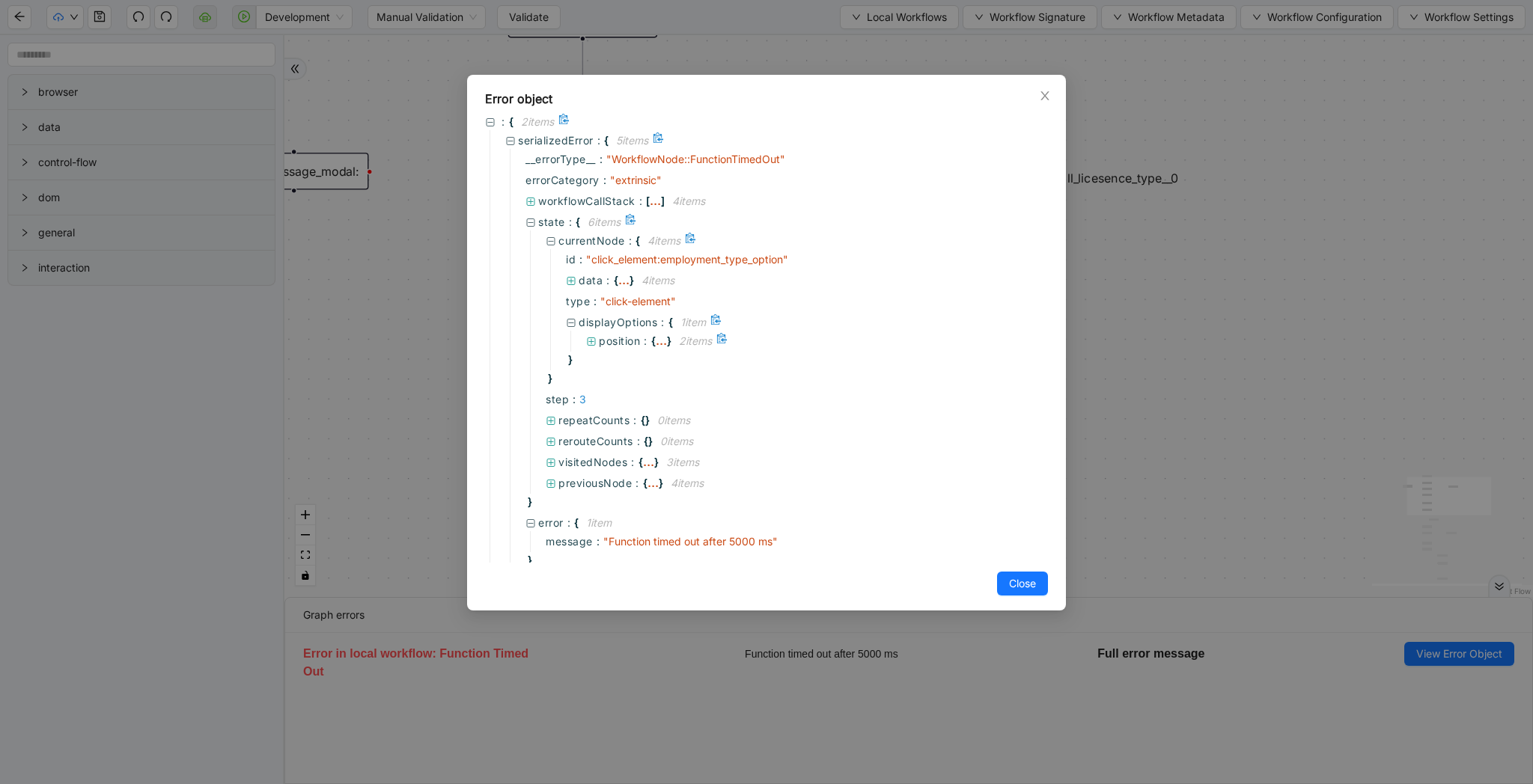
click at [596, 339] on icon at bounding box center [591, 342] width 11 height 11
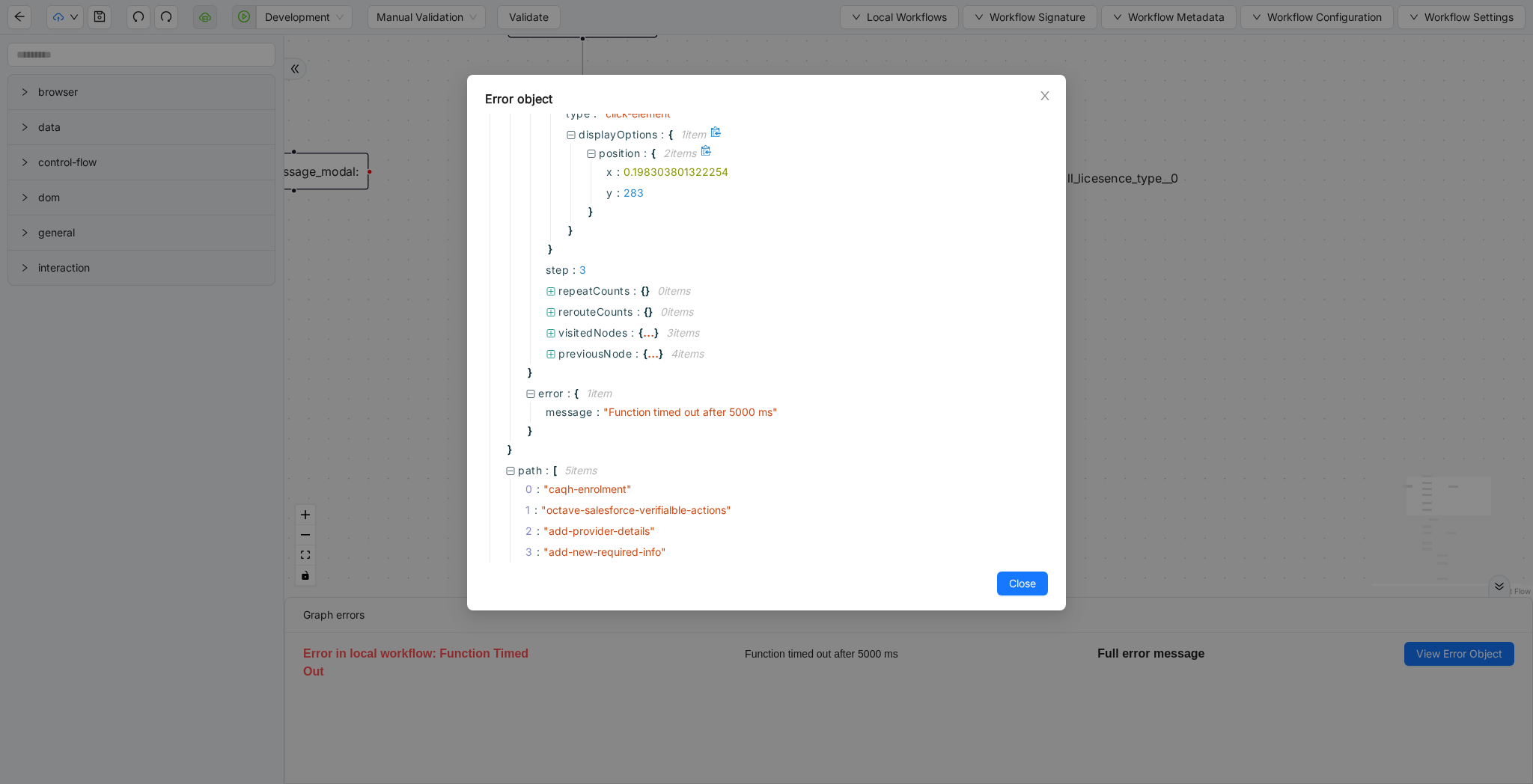
scroll to position [244, 0]
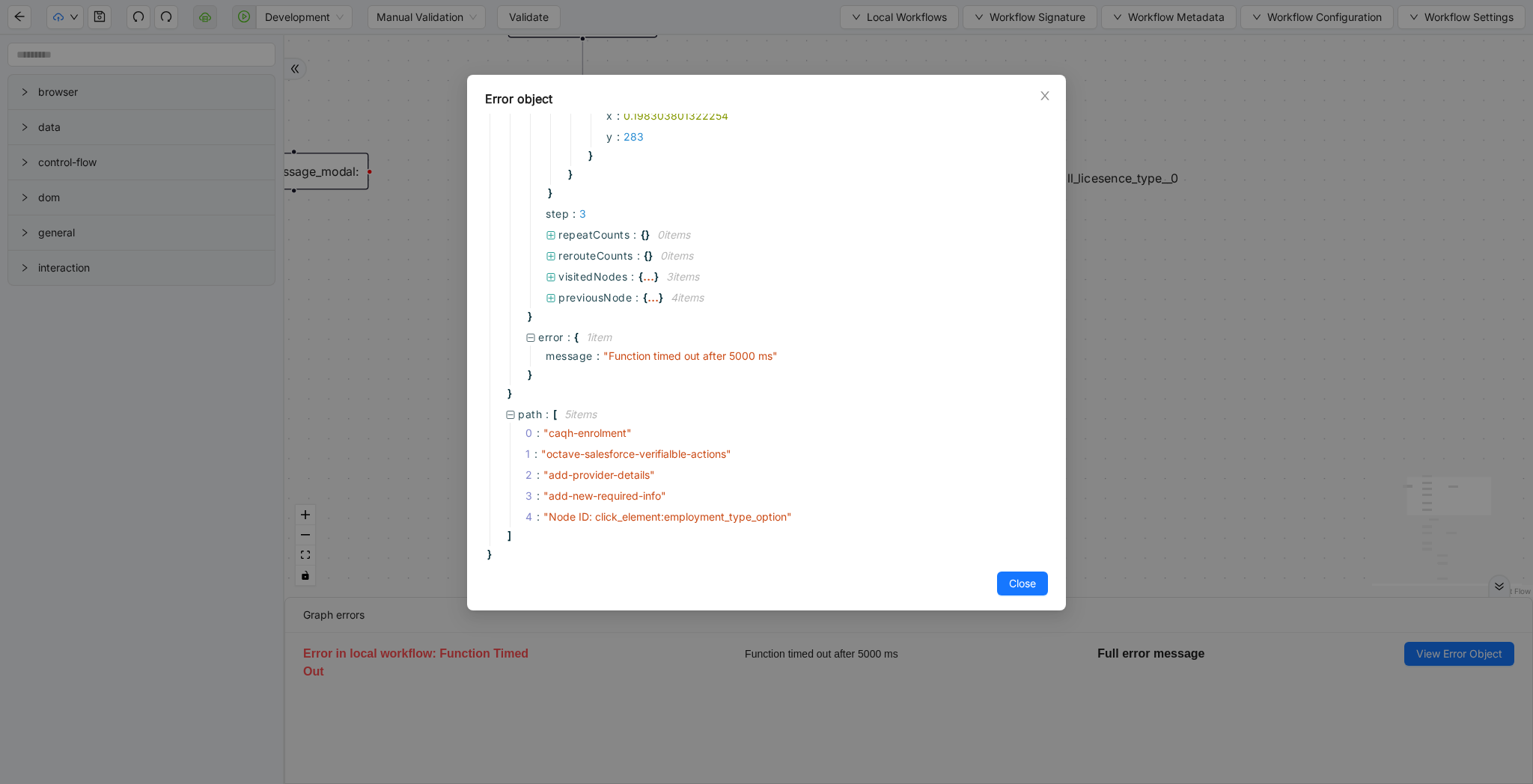
click at [1277, 335] on div "Error object : { 2 item s serializedError : { 5 item s __errorType__ : " Workfl…" at bounding box center [766, 392] width 1533 height 784
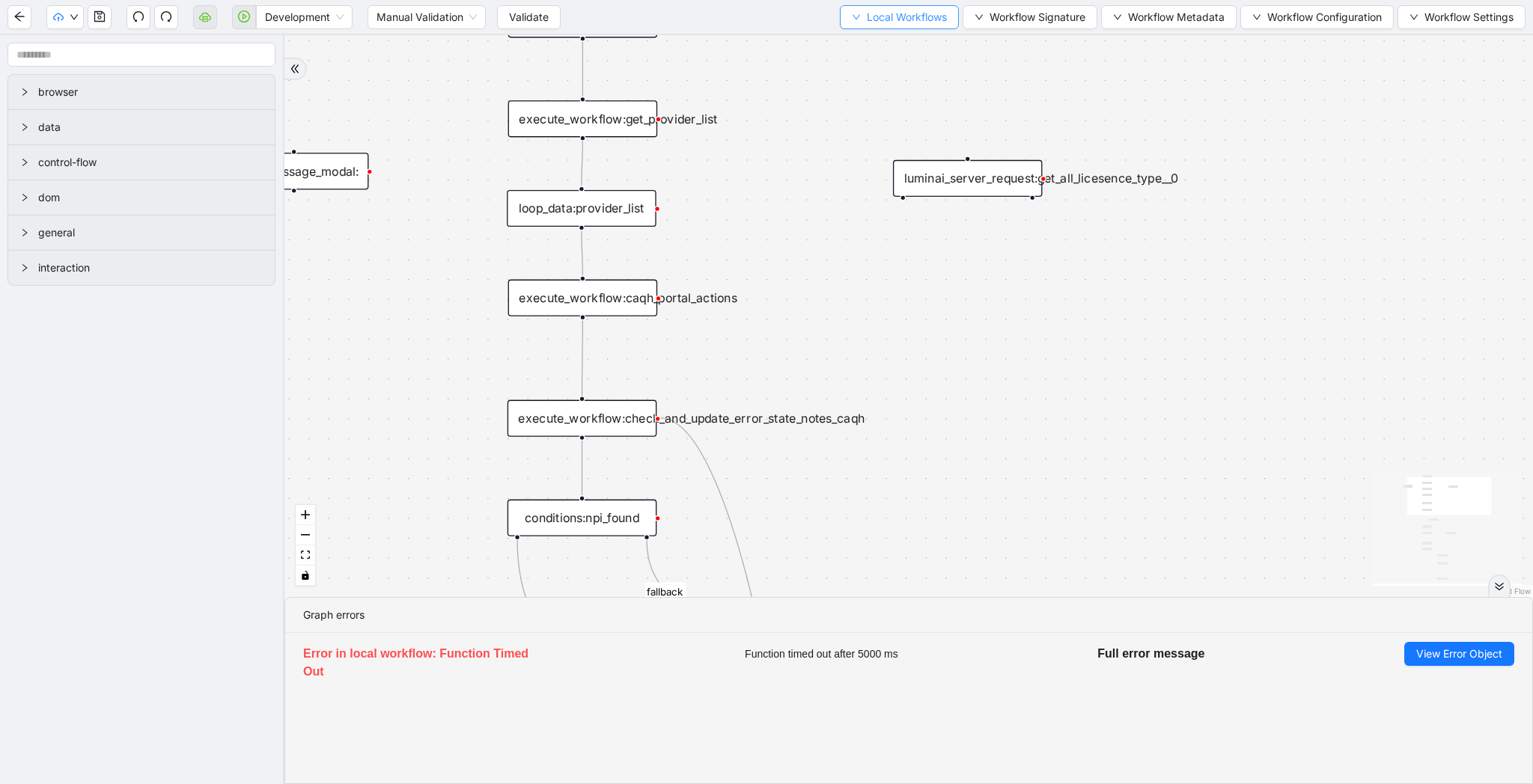
click at [890, 21] on span "Local Workflows" at bounding box center [907, 17] width 80 height 16
click at [890, 47] on span "Select" at bounding box center [892, 46] width 97 height 16
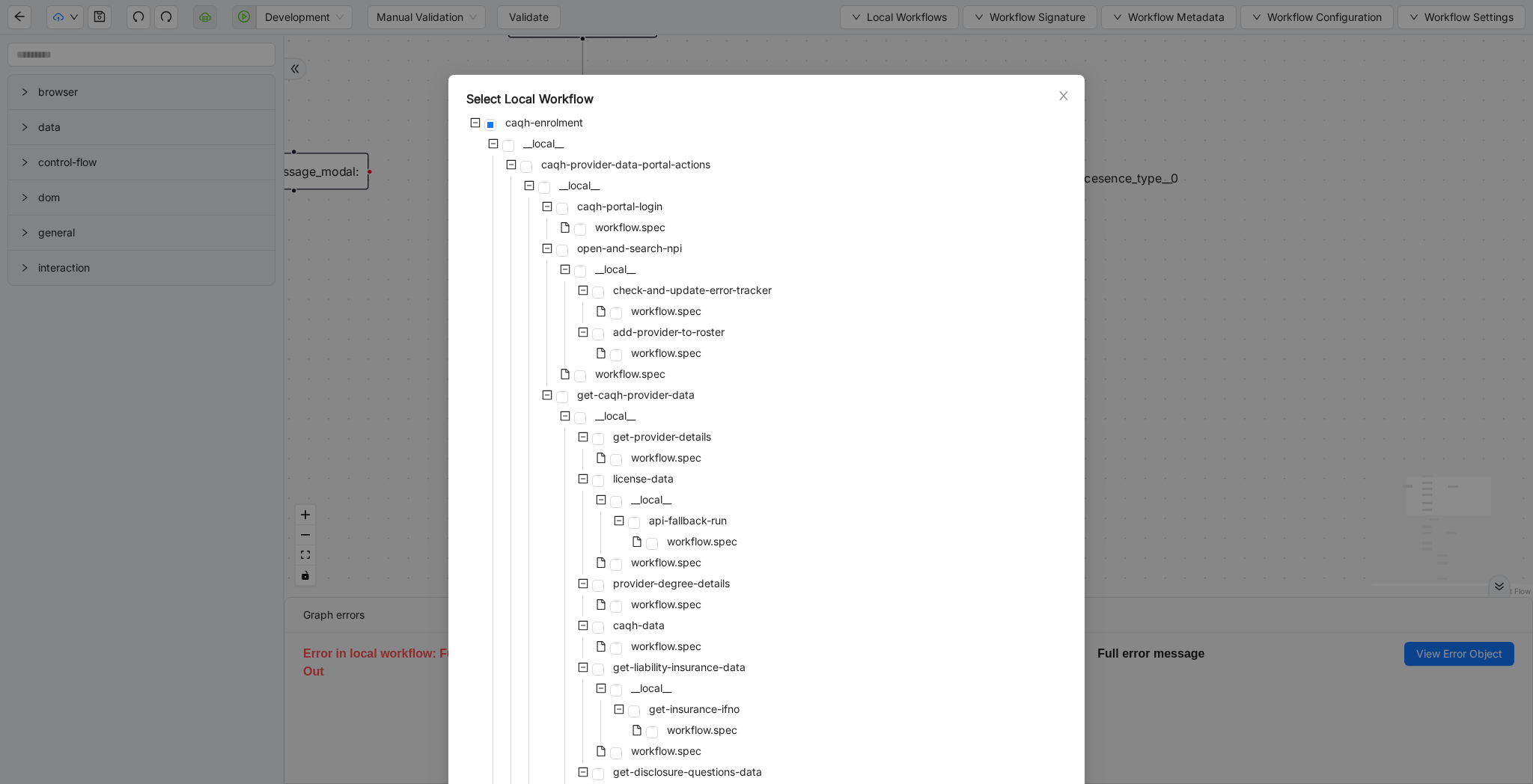
scroll to position [1135, 0]
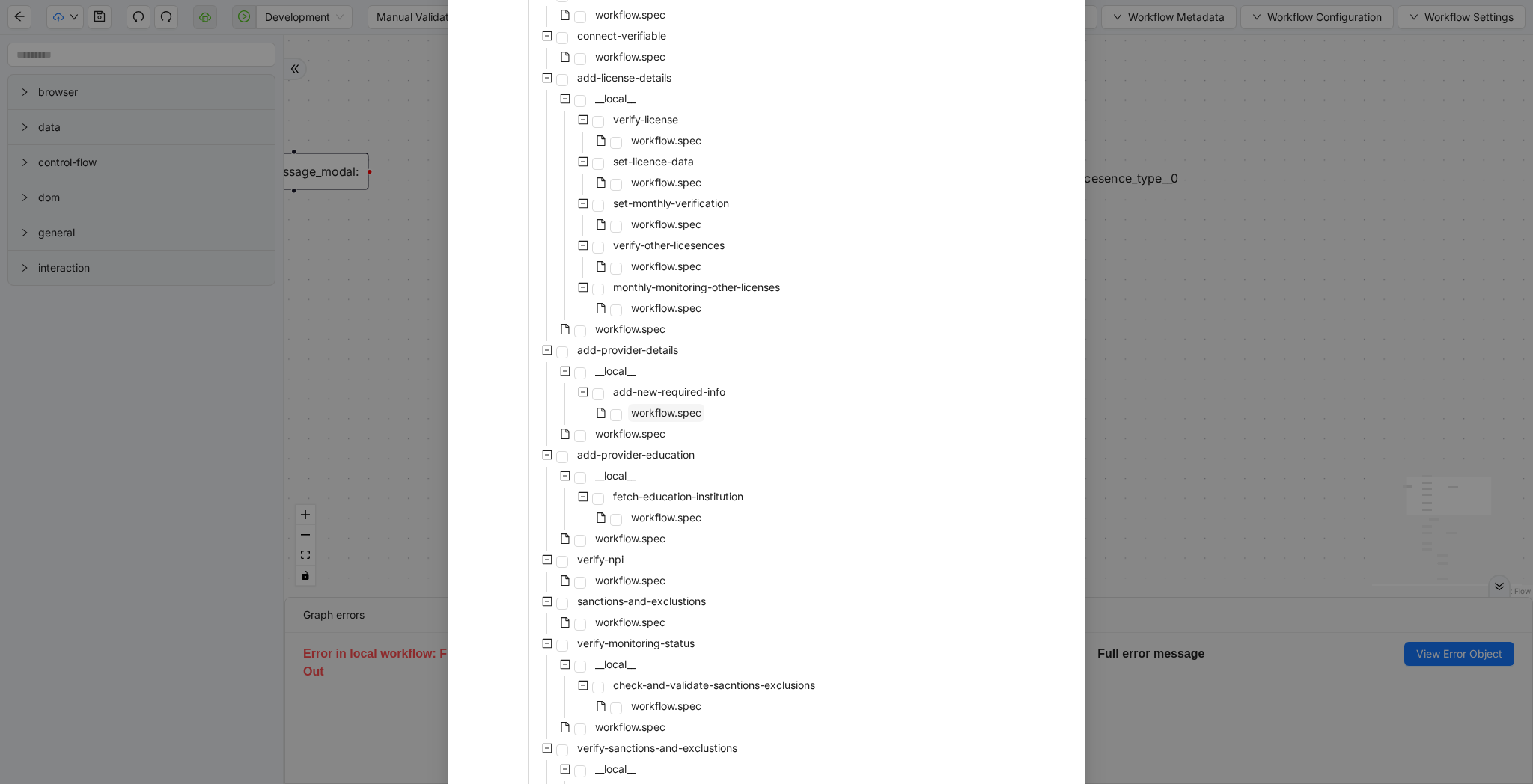
click at [641, 420] on span "workflow.spec" at bounding box center [666, 413] width 76 height 18
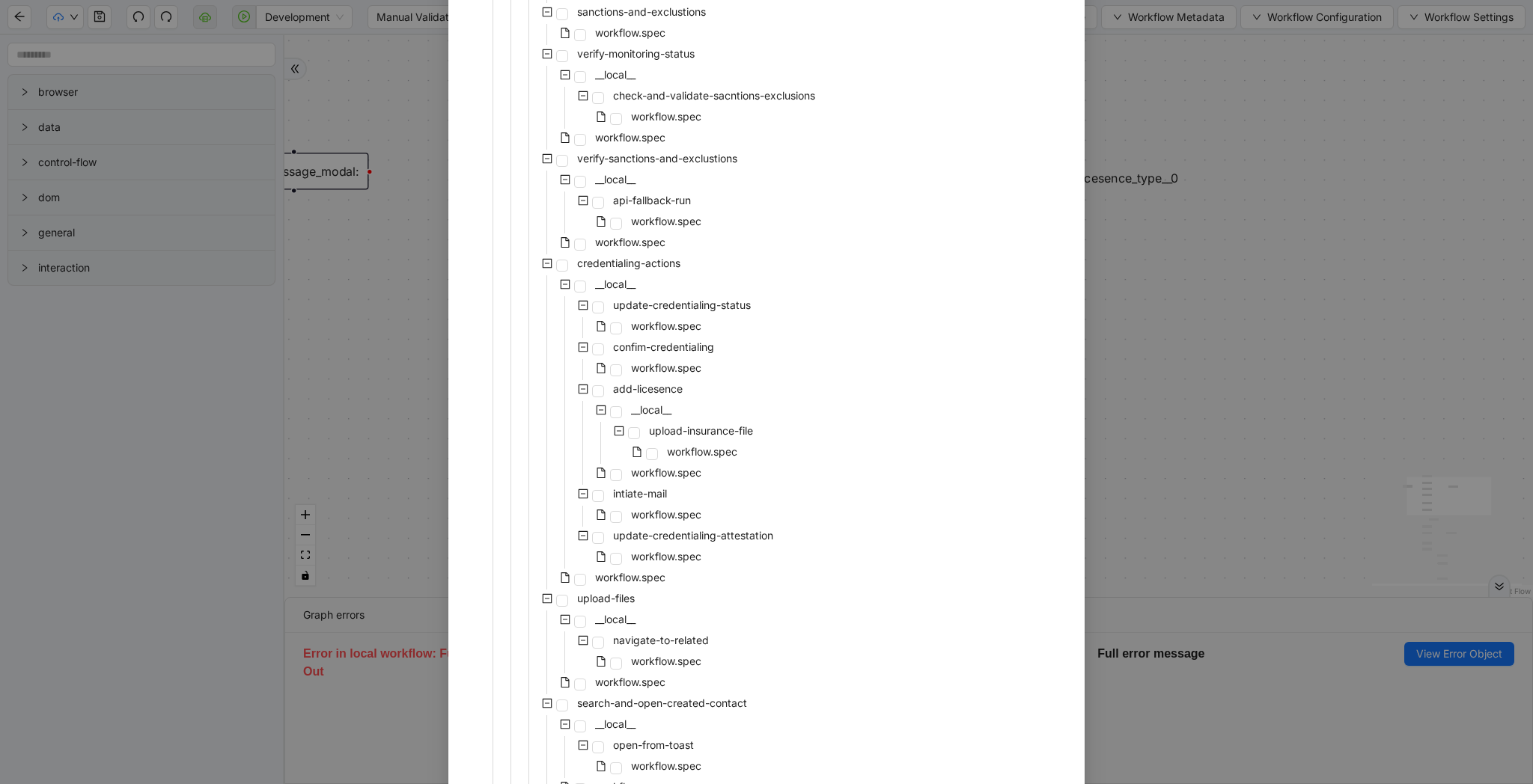
scroll to position [2245, 0]
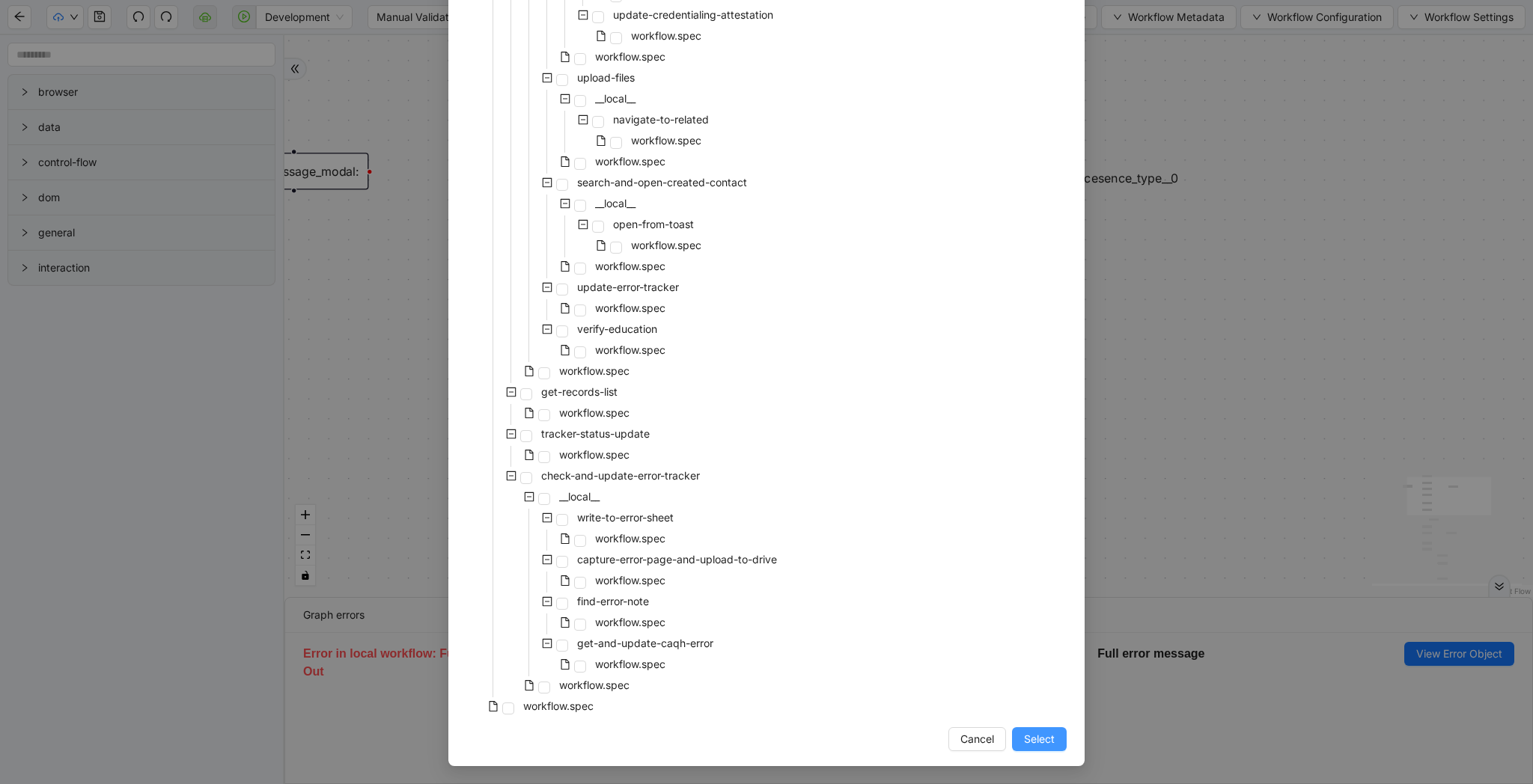
click at [1036, 741] on span "Select" at bounding box center [1039, 740] width 30 height 16
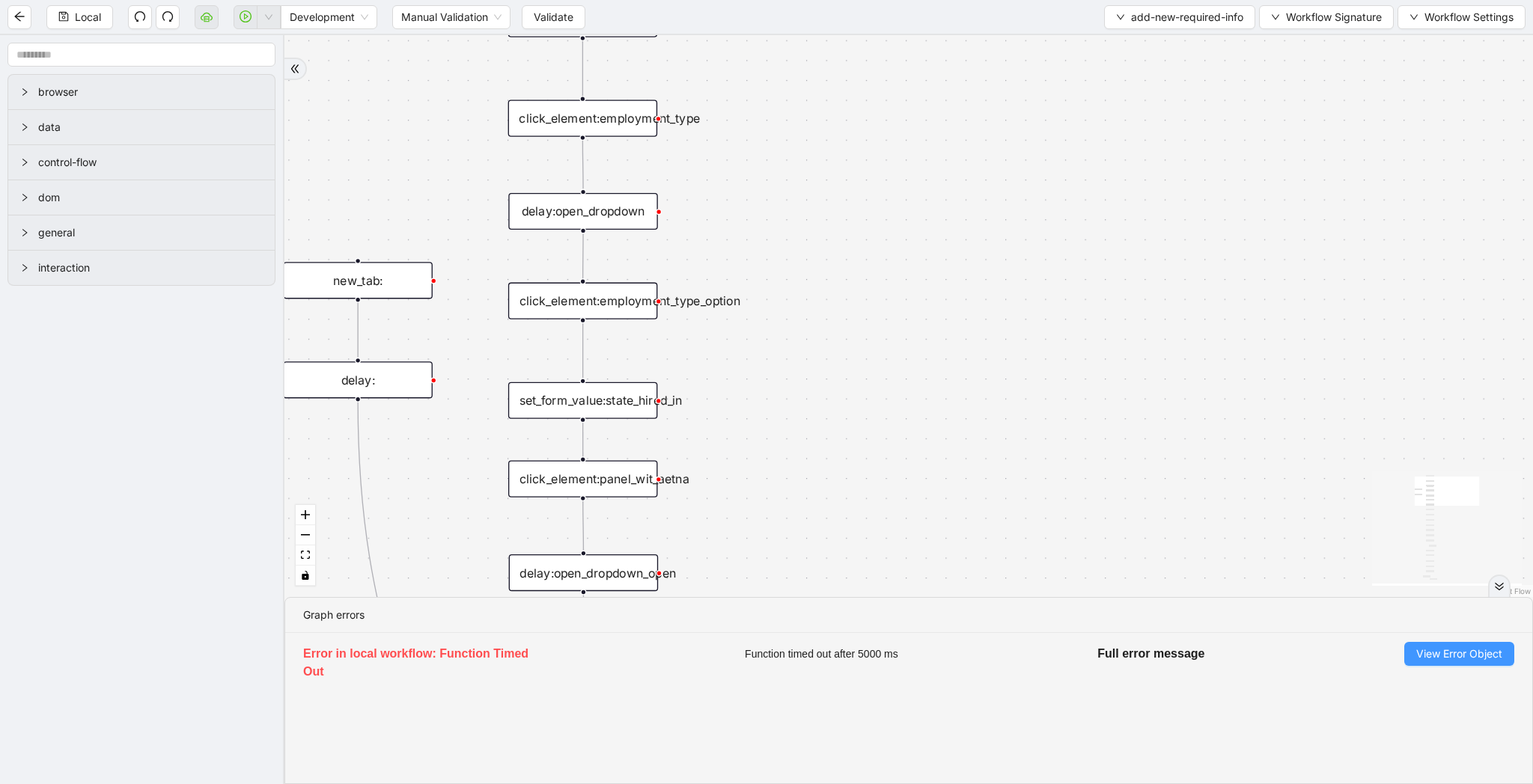
click at [1461, 653] on span "View Error Object" at bounding box center [1459, 654] width 86 height 16
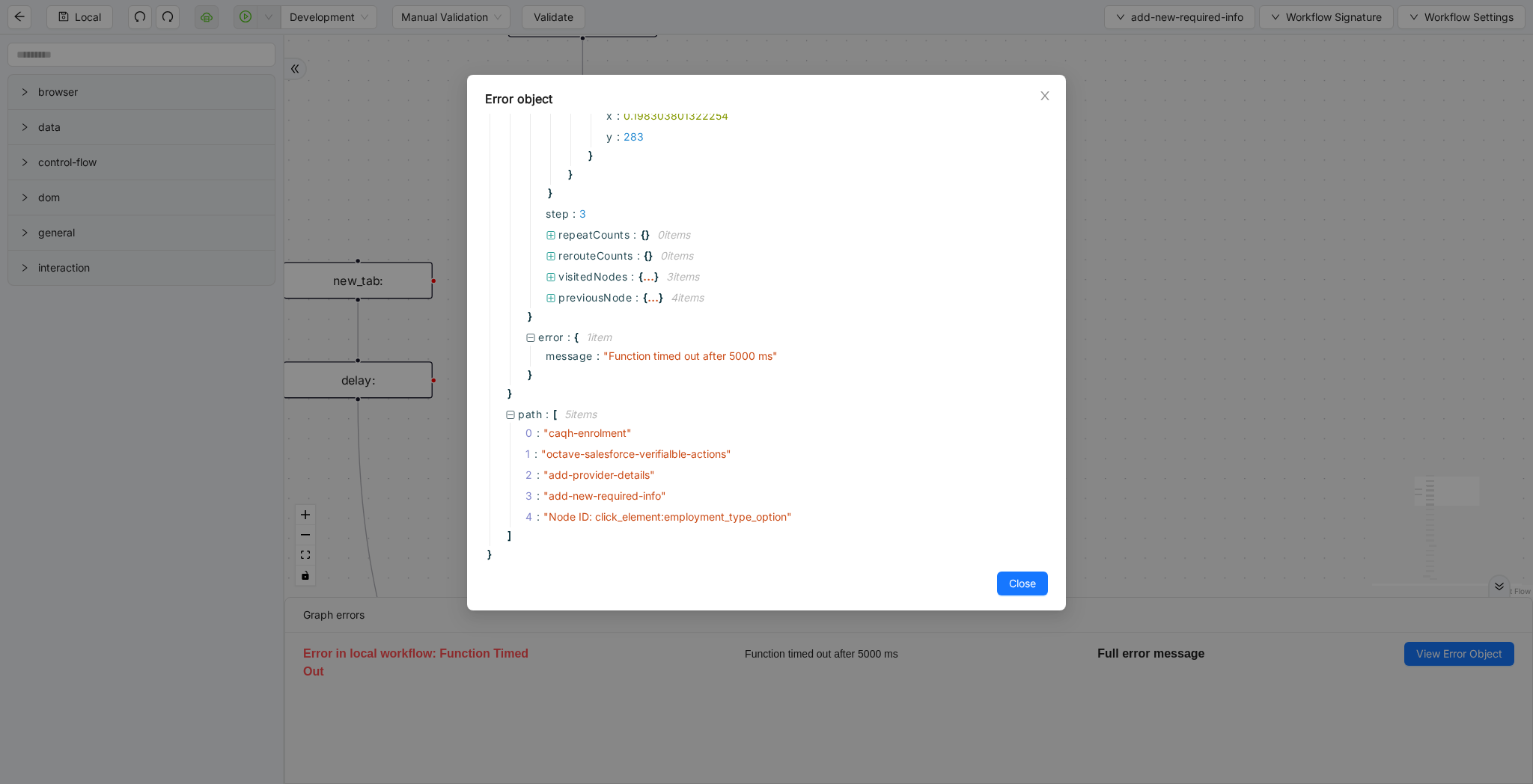
click at [1203, 433] on div "Error object : { 2 item s serializedError : { 5 item s __errorType__ : " Workfl…" at bounding box center [766, 392] width 1533 height 784
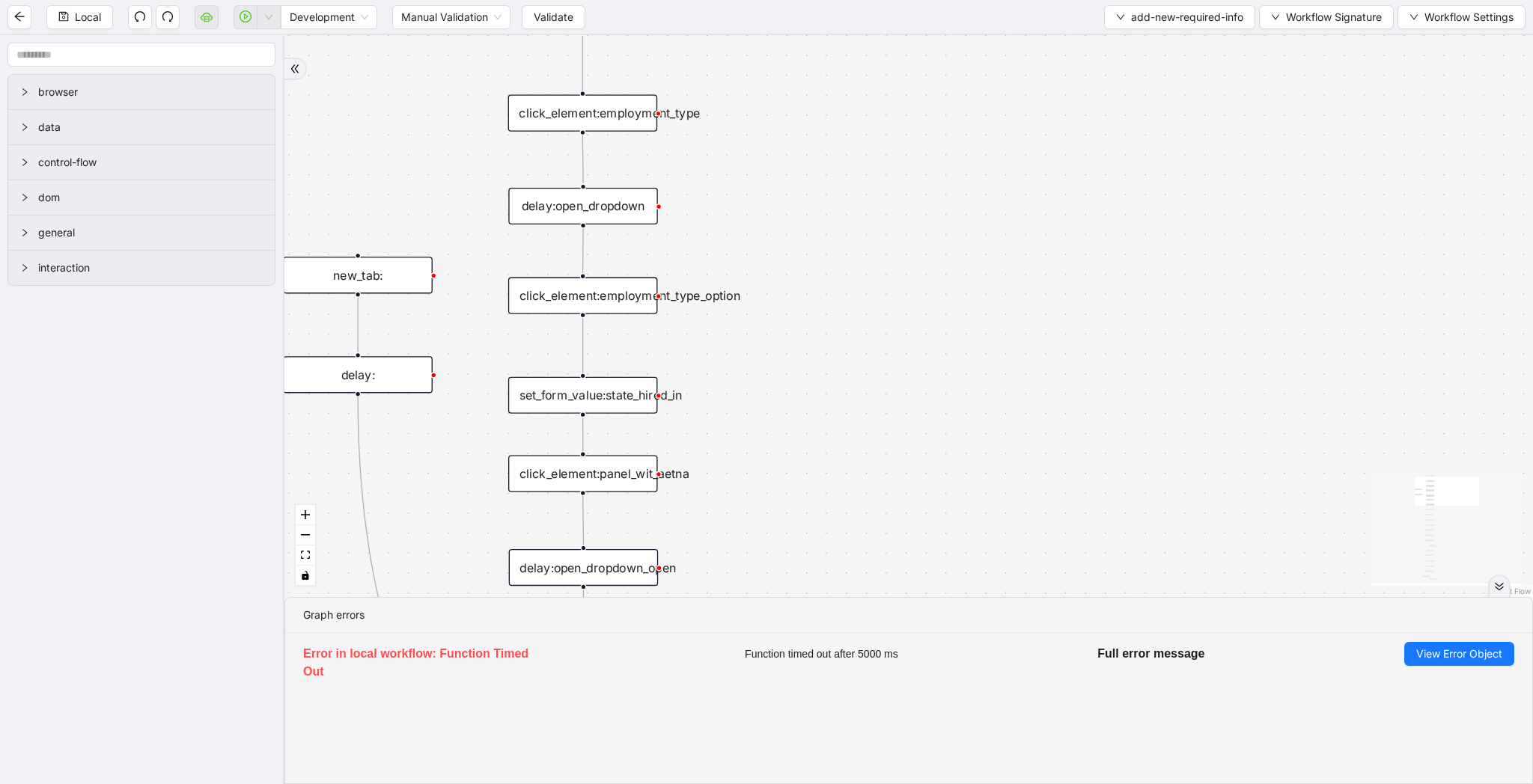
drag, startPoint x: 1105, startPoint y: 492, endPoint x: 1146, endPoint y: 395, distance: 105.3
click at [1146, 395] on div "all_new_mandate_fileds_added fallback trigger click_element:employment_type del…" at bounding box center [908, 316] width 1249 height 562
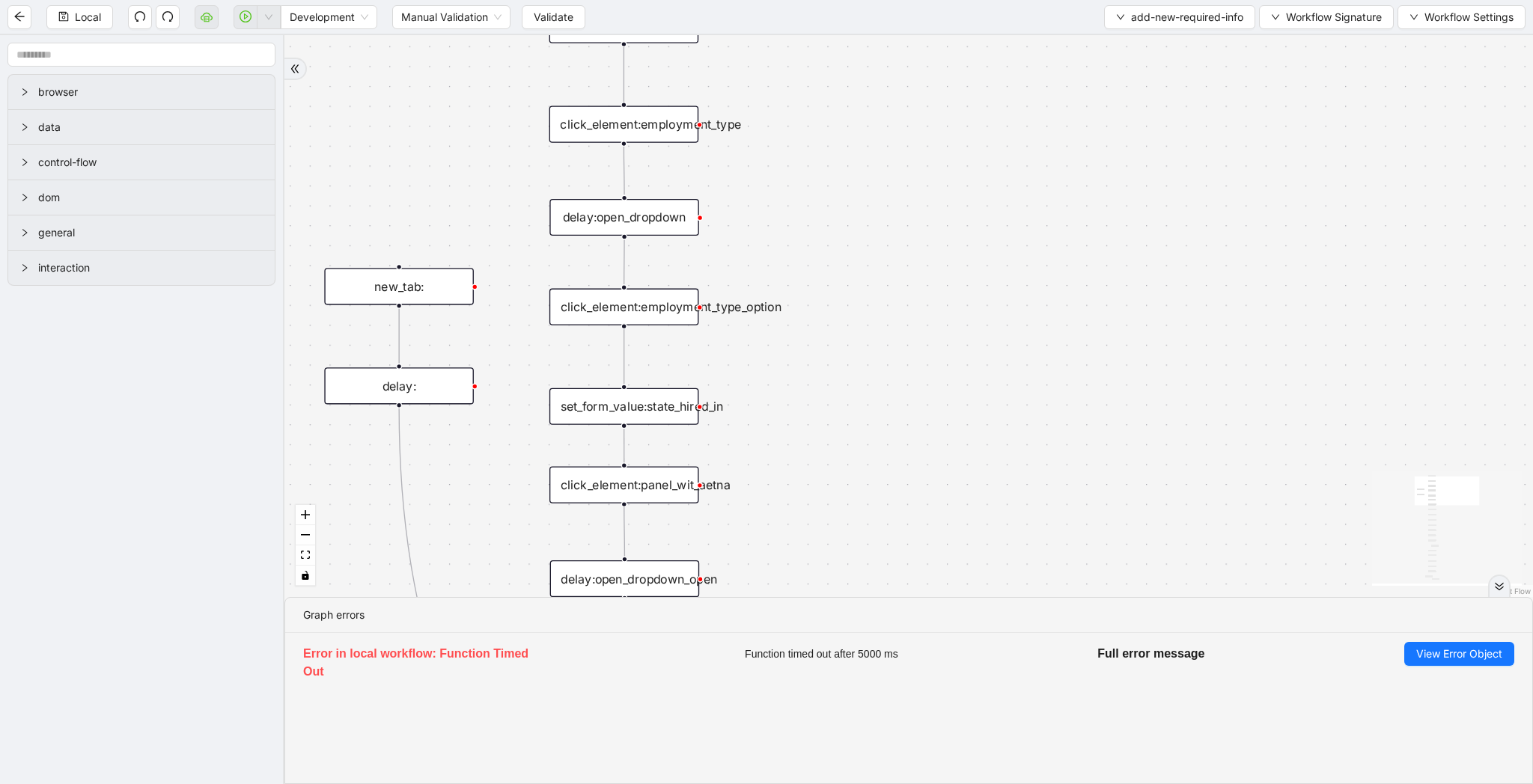
drag, startPoint x: 779, startPoint y: 307, endPoint x: 779, endPoint y: 408, distance: 101.0
click at [779, 408] on div "all_new_mandate_fileds_added fallback trigger click_element:employment_type del…" at bounding box center [908, 316] width 1249 height 562
click at [661, 318] on div "click_element:employment_type_option" at bounding box center [624, 307] width 150 height 37
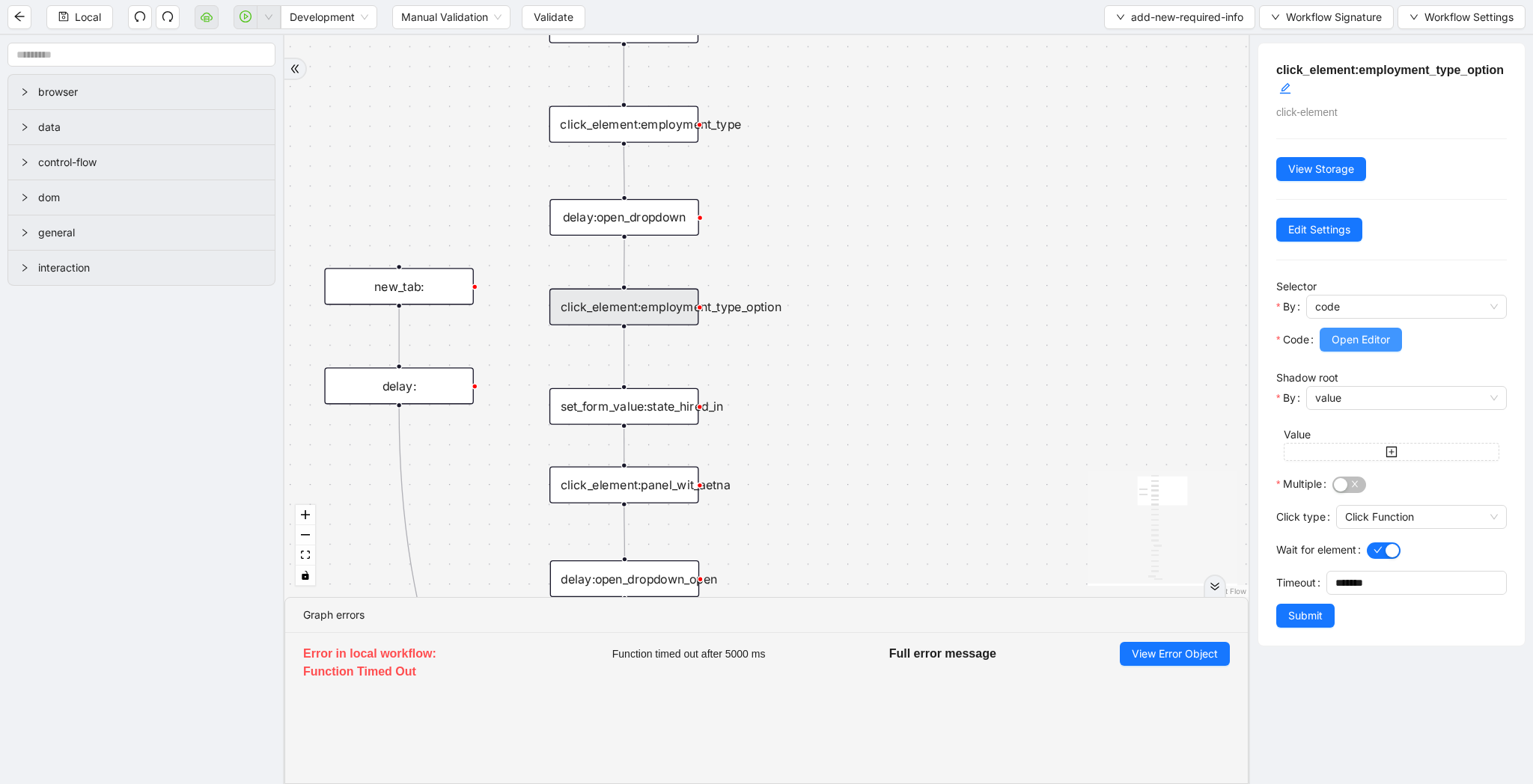
click at [1368, 339] on span "Open Editor" at bounding box center [1360, 339] width 58 height 16
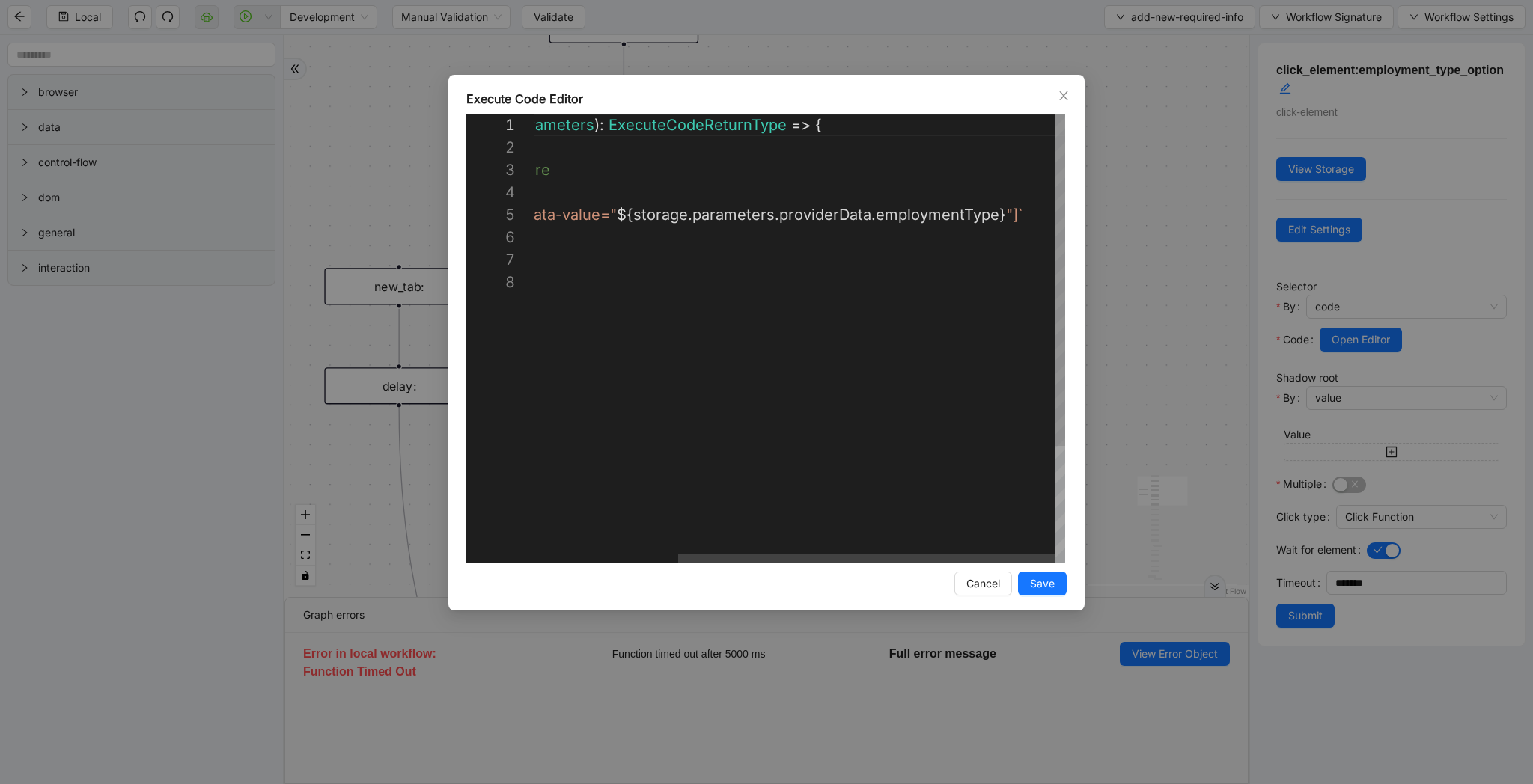
click at [799, 222] on div "({ storage }: ExecuteCodeParameters ): ExecuteCodeReturnType => { //#region Cod…" at bounding box center [699, 417] width 732 height 606
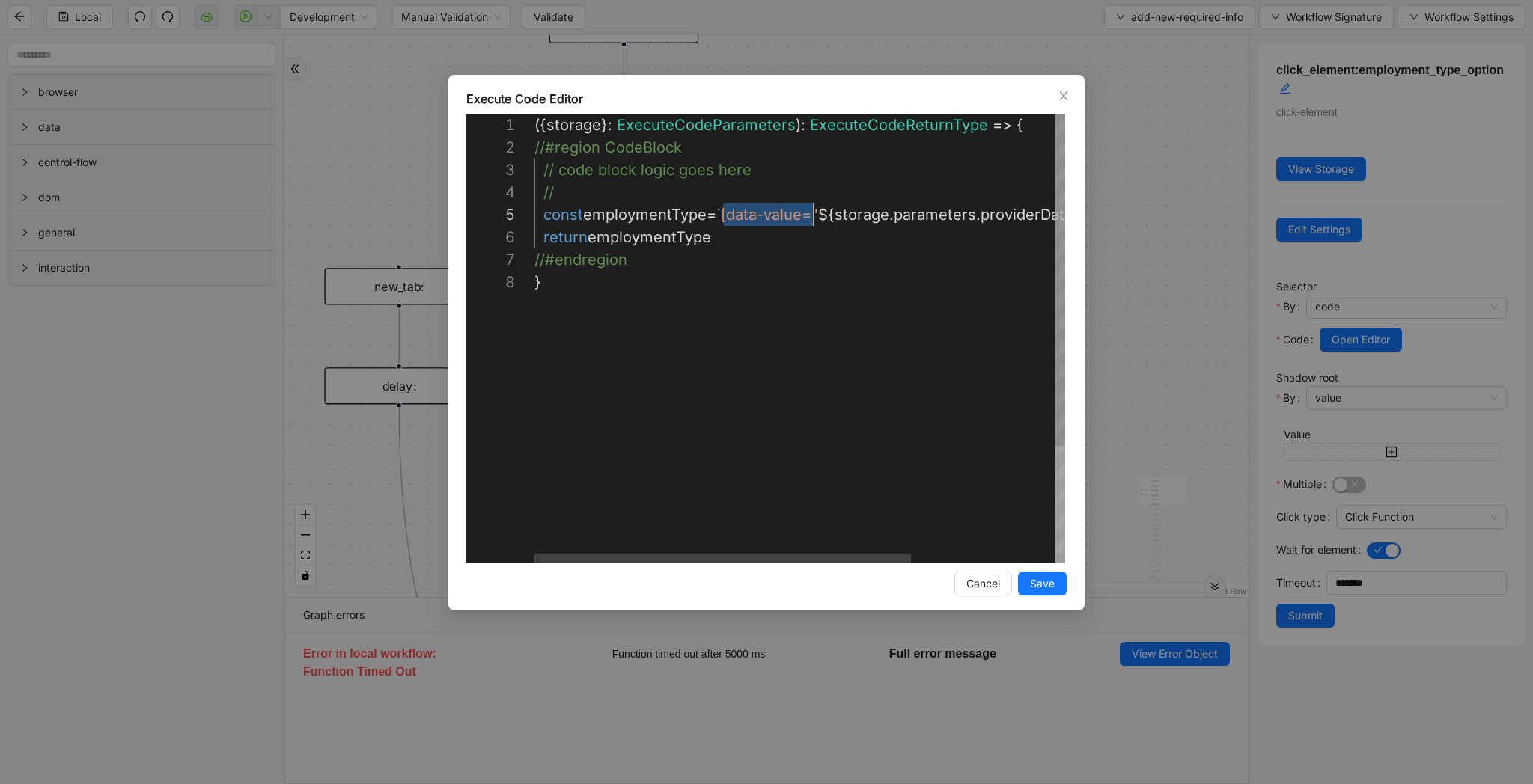
scroll to position [90, 287]
drag, startPoint x: 724, startPoint y: 214, endPoint x: 821, endPoint y: 214, distance: 97.0
